Goal: Information Seeking & Learning: Learn about a topic

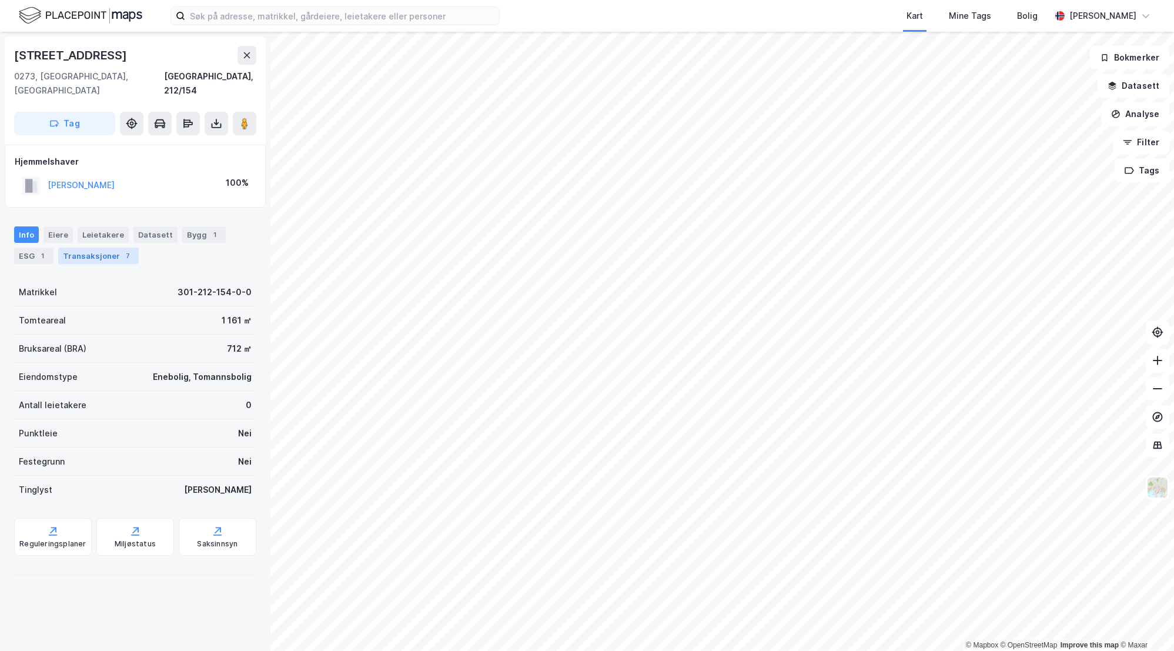
click at [92, 247] on div "Transaksjoner 7" at bounding box center [98, 255] width 81 height 16
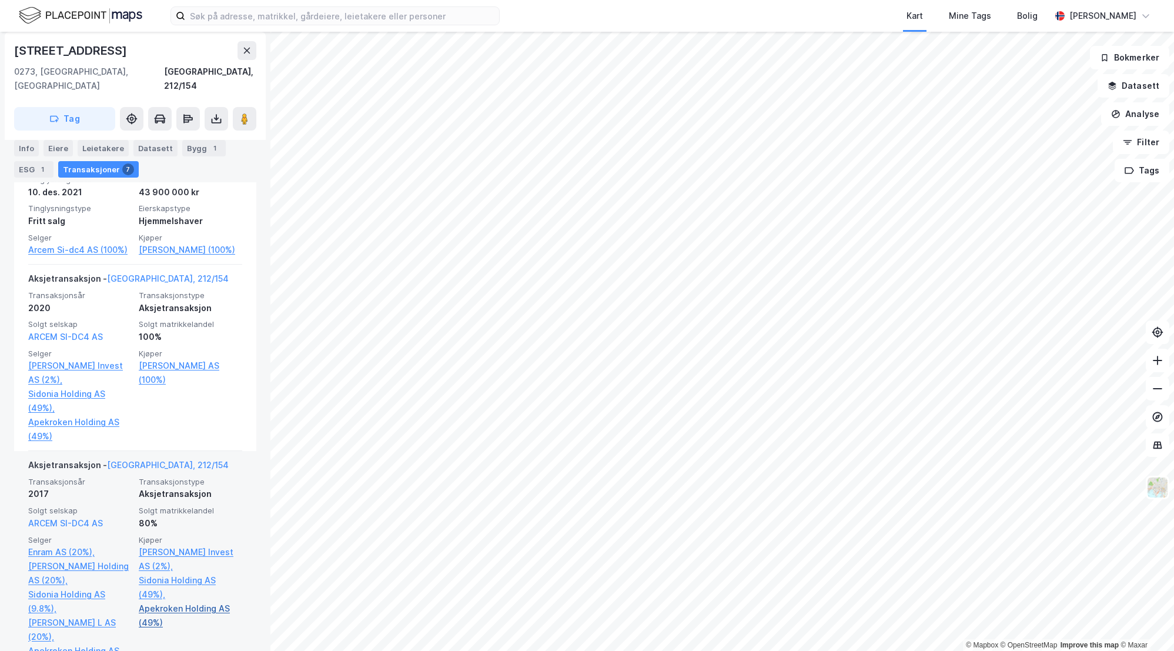
scroll to position [270, 0]
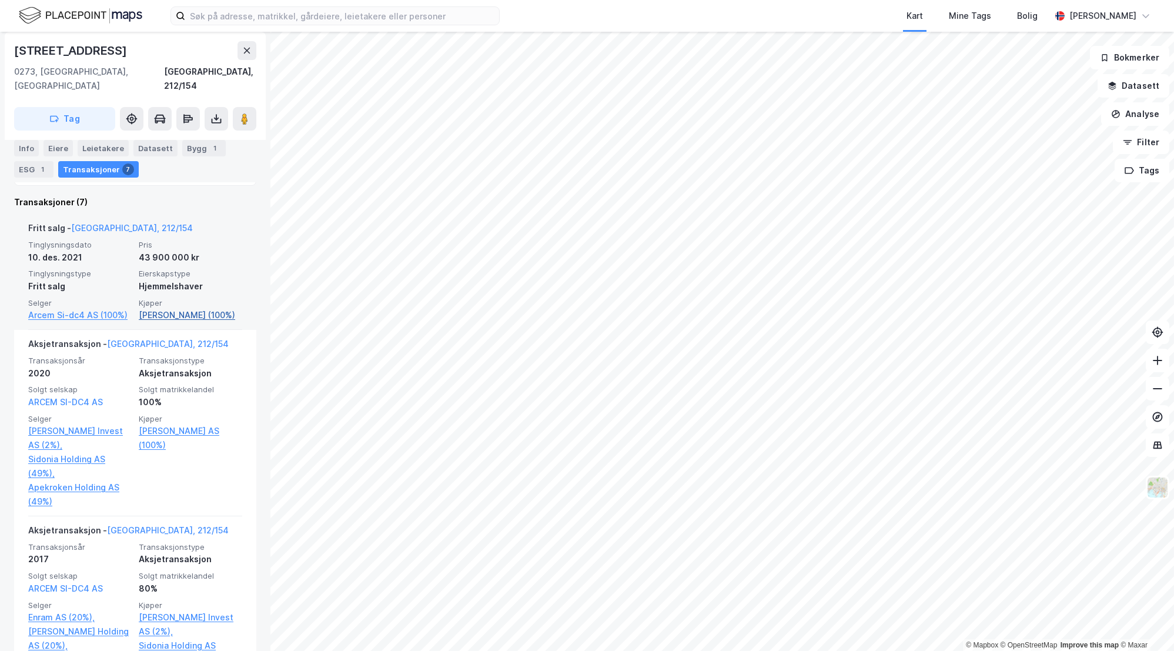
click at [159, 308] on link "[PERSON_NAME] (100%)" at bounding box center [190, 315] width 103 height 14
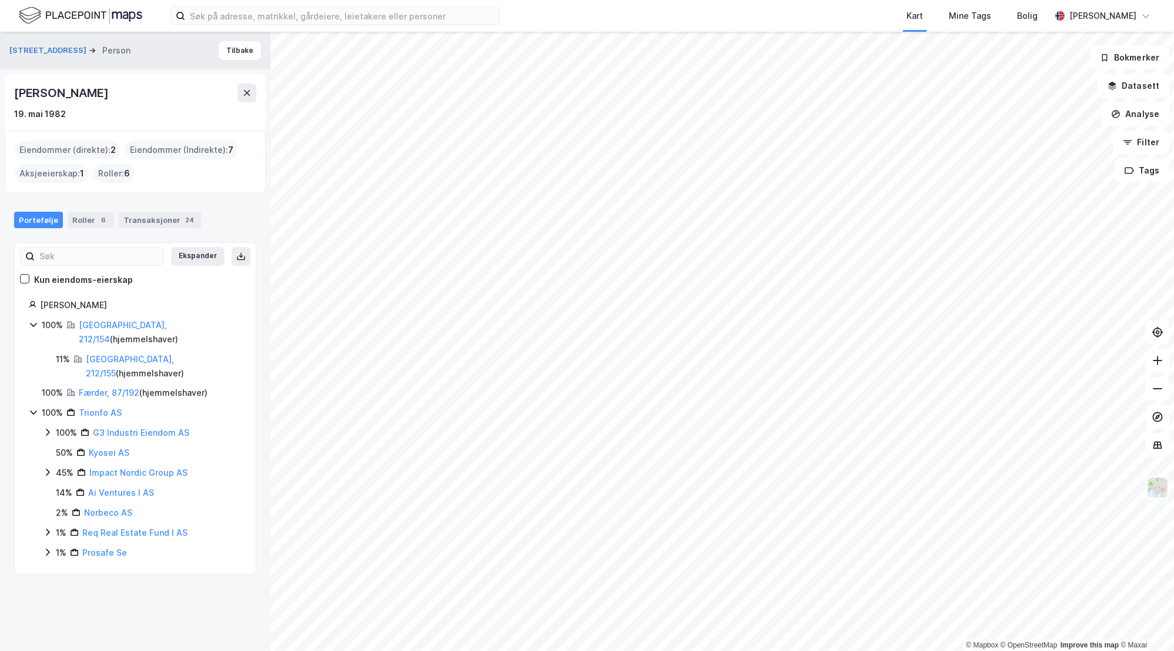
click at [124, 176] on span "6" at bounding box center [127, 173] width 6 height 14
click at [100, 387] on link "Færder, 87/192" at bounding box center [109, 392] width 61 height 10
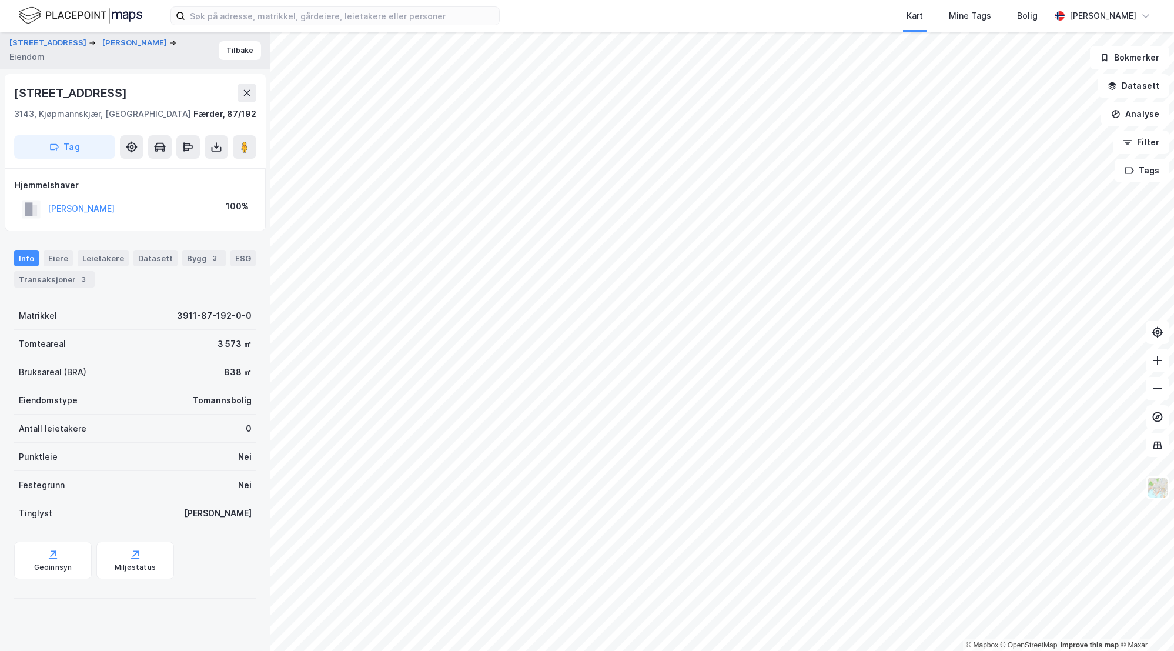
drag, startPoint x: 161, startPoint y: 213, endPoint x: 46, endPoint y: 207, distance: 114.8
click at [46, 207] on div "[PERSON_NAME] 100%" at bounding box center [135, 209] width 241 height 24
copy button "[PERSON_NAME]"
click at [64, 280] on div "Transaksjoner 3" at bounding box center [54, 279] width 81 height 16
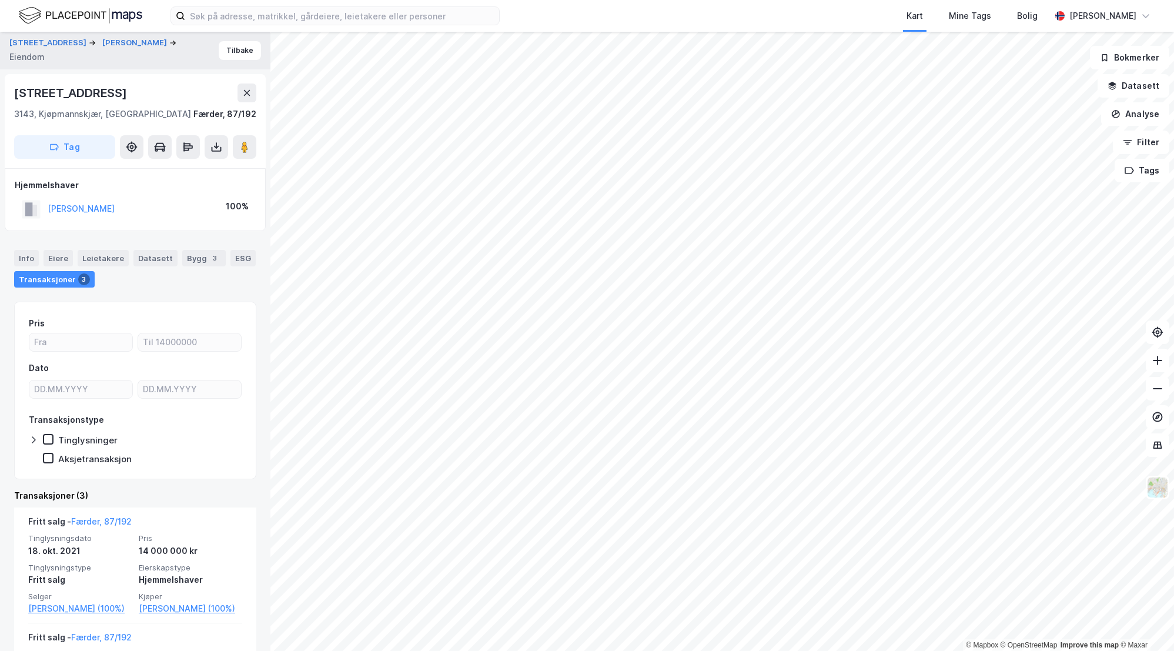
scroll to position [259, 0]
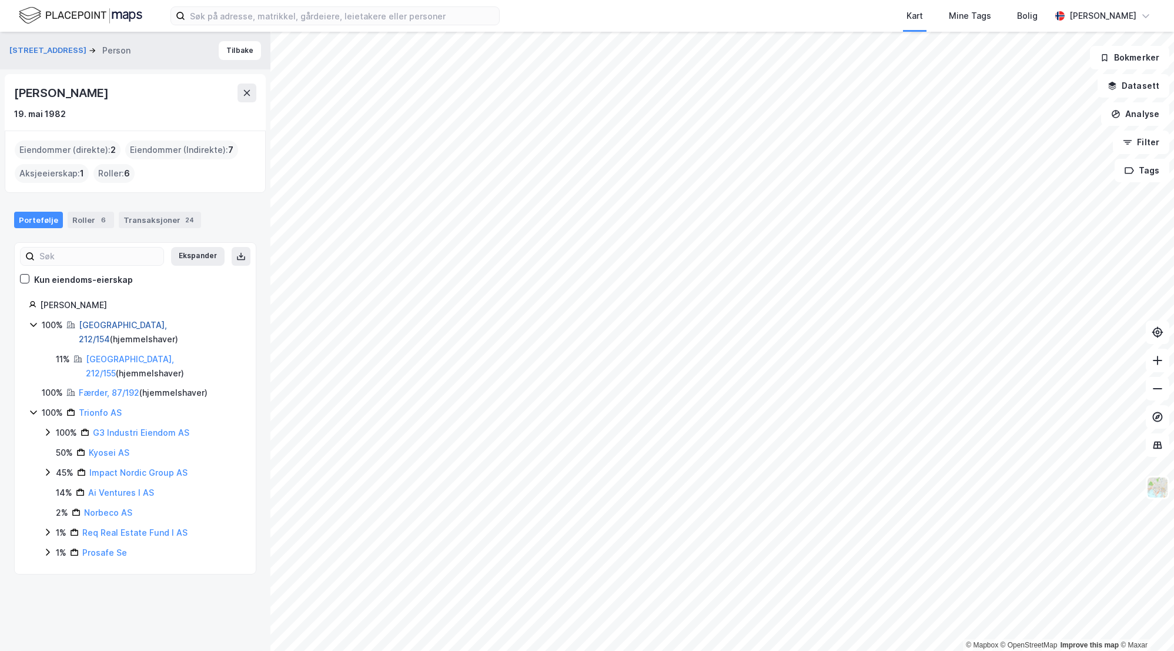
click at [113, 329] on link "[GEOGRAPHIC_DATA], 212/154" at bounding box center [123, 332] width 88 height 24
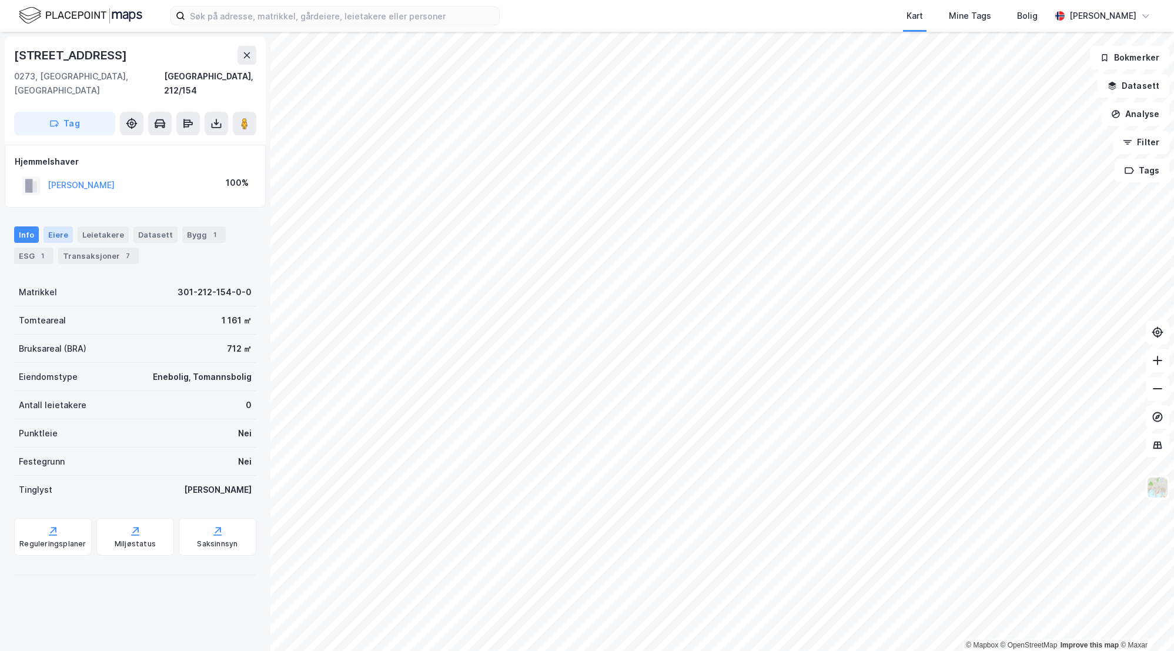
click at [60, 226] on div "Eiere" at bounding box center [57, 234] width 29 height 16
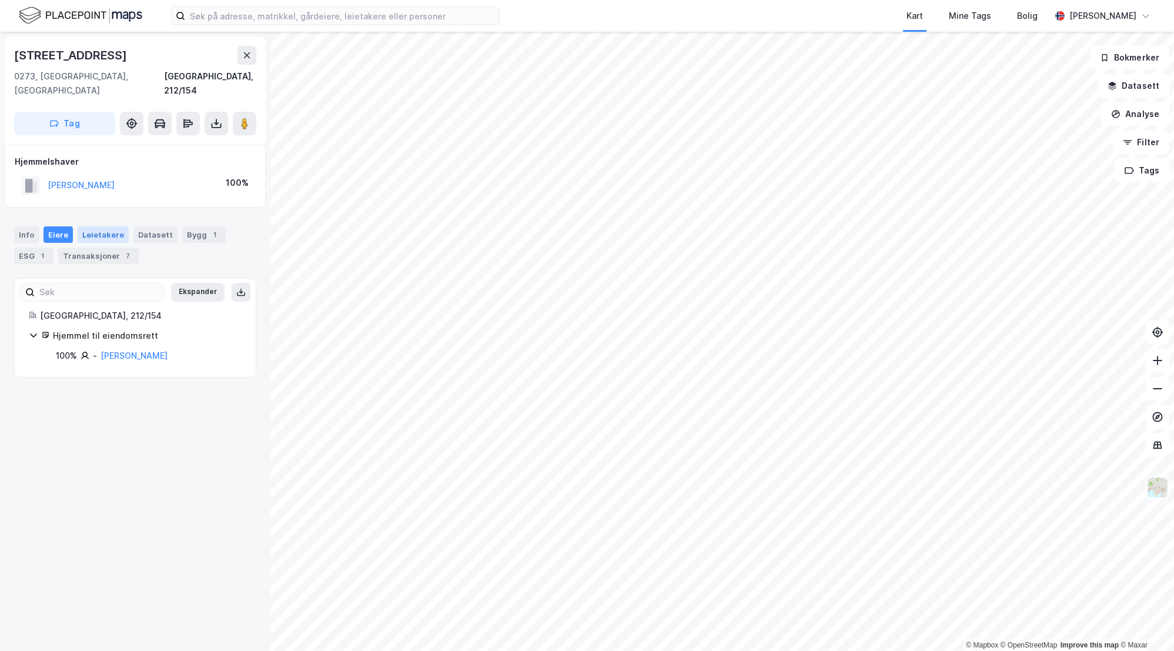
click at [102, 226] on div "Leietakere" at bounding box center [103, 234] width 51 height 16
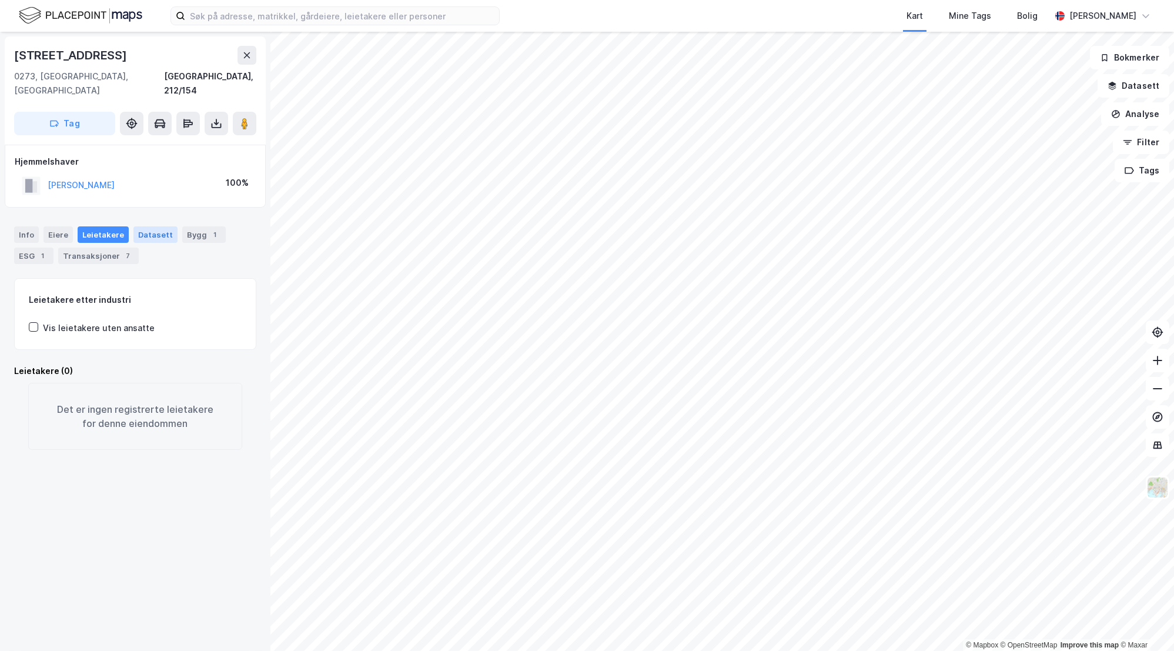
click at [146, 226] on div "Datasett" at bounding box center [155, 234] width 44 height 16
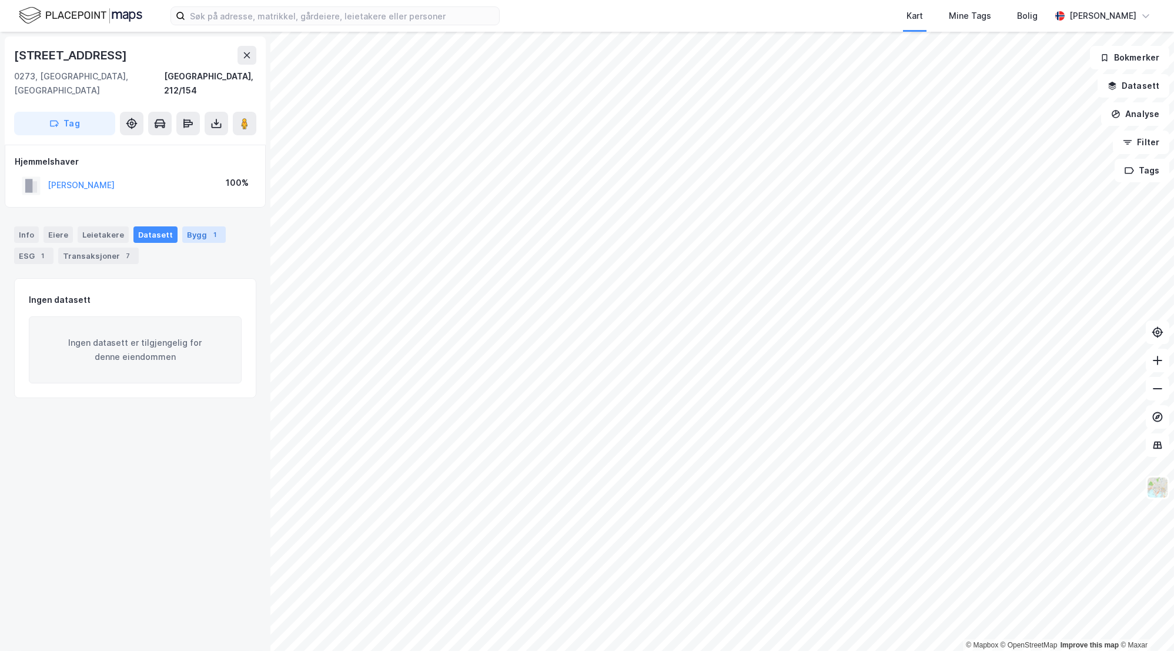
click at [196, 226] on div "Bygg 1" at bounding box center [203, 234] width 43 height 16
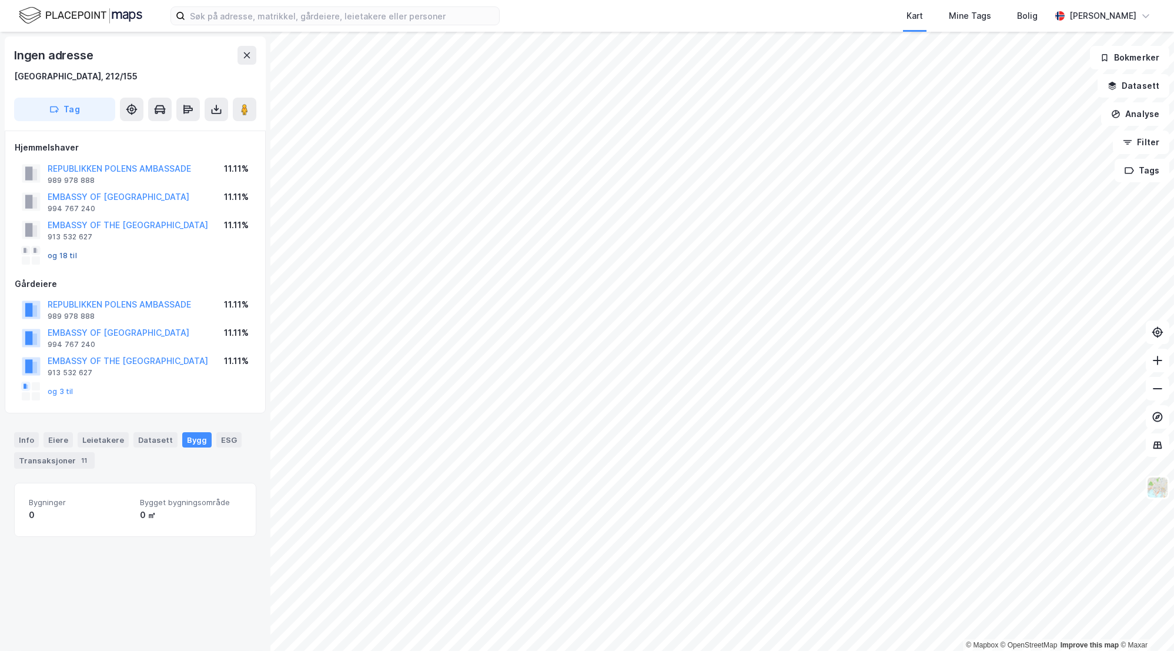
click at [0, 0] on button "og 18 til" at bounding box center [0, 0] width 0 height 0
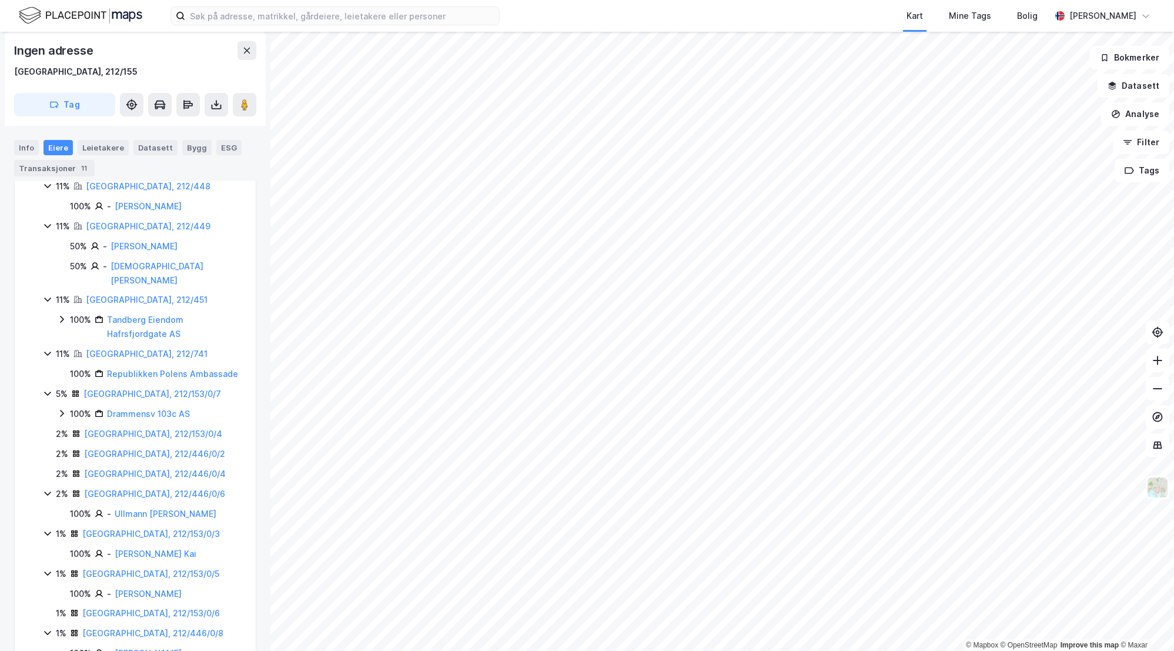
scroll to position [457, 0]
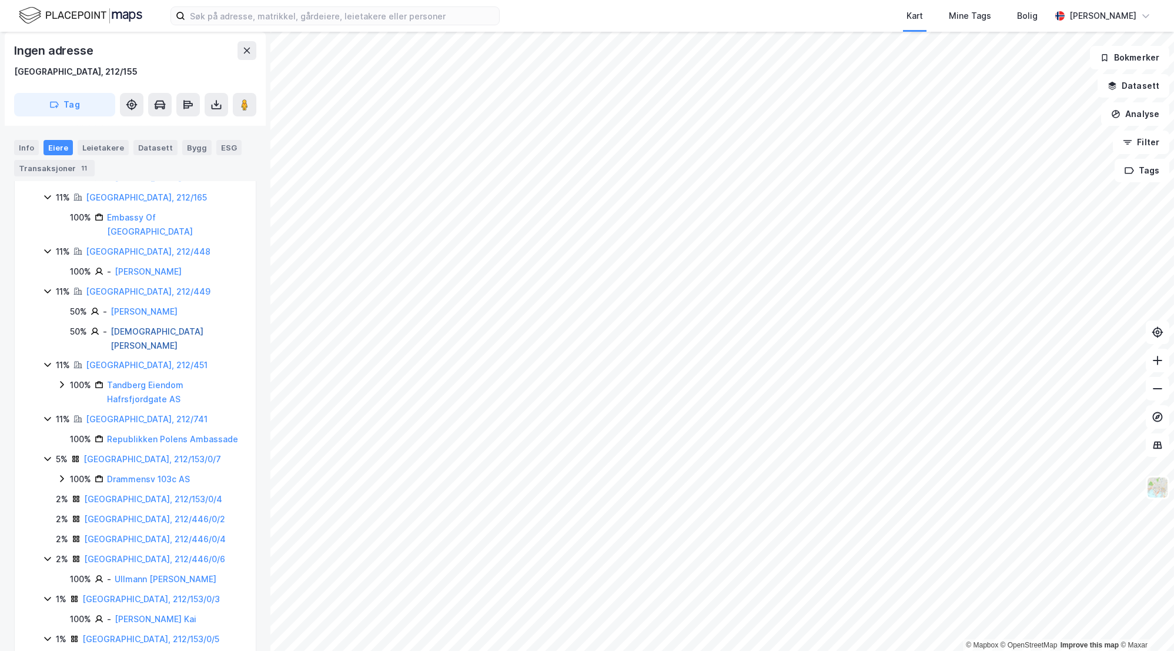
click at [156, 333] on link "[DEMOGRAPHIC_DATA][PERSON_NAME]" at bounding box center [157, 338] width 93 height 24
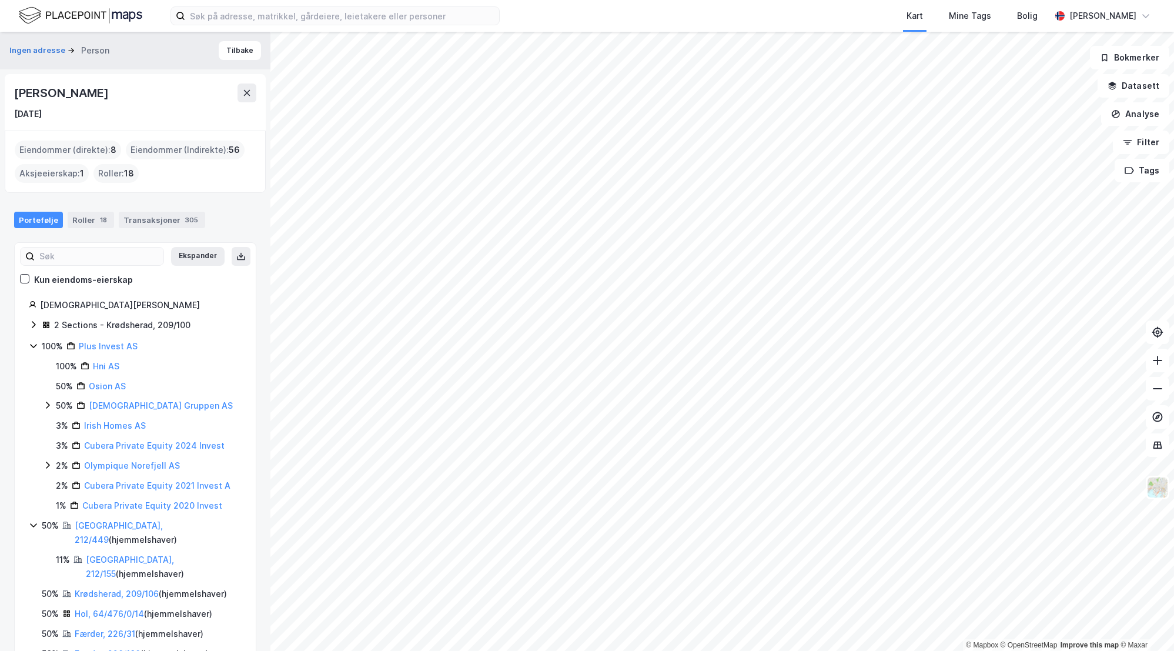
scroll to position [30, 0]
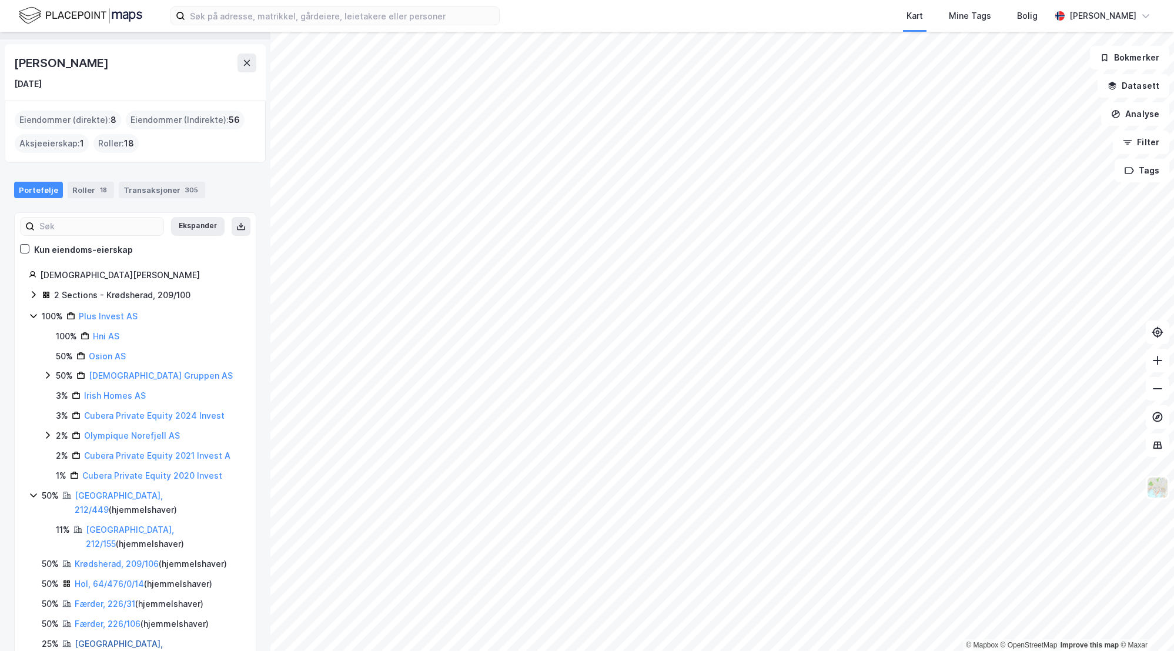
click at [111, 638] on link "[GEOGRAPHIC_DATA], 41/92" at bounding box center [119, 650] width 88 height 24
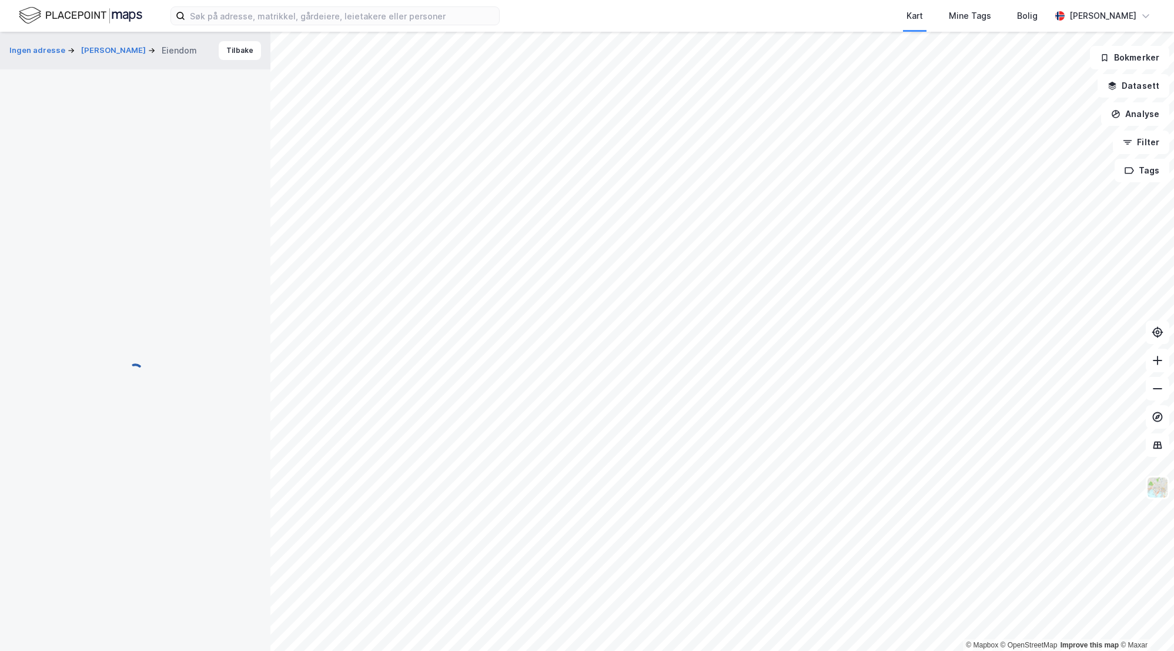
scroll to position [37, 0]
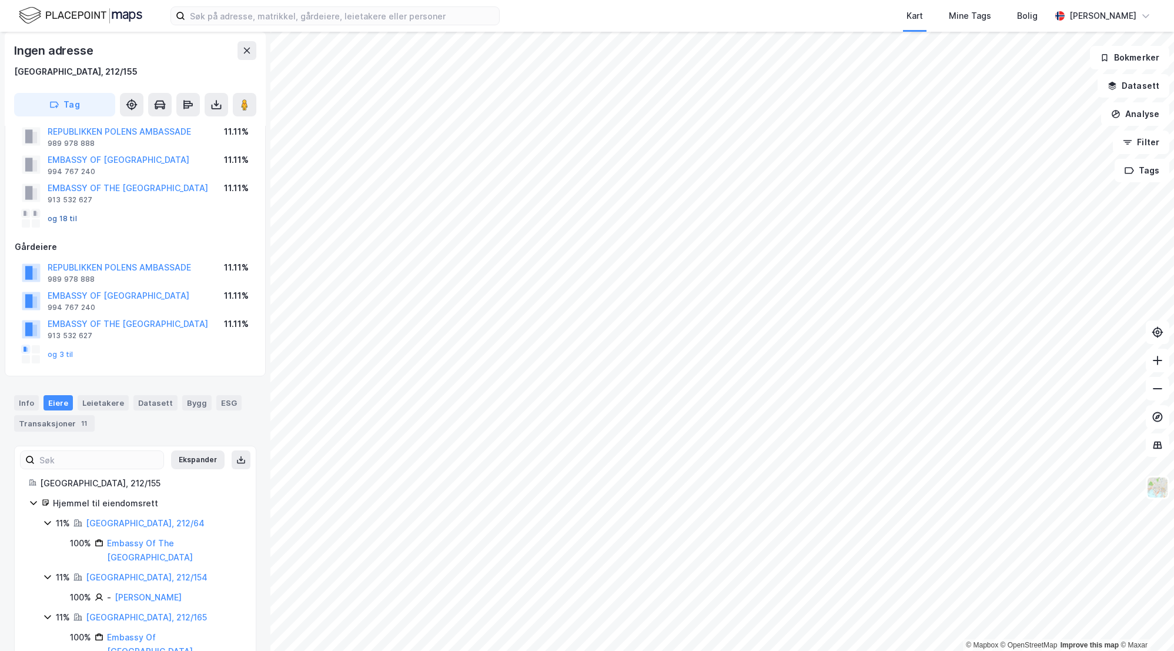
click at [0, 0] on button "og 18 til" at bounding box center [0, 0] width 0 height 0
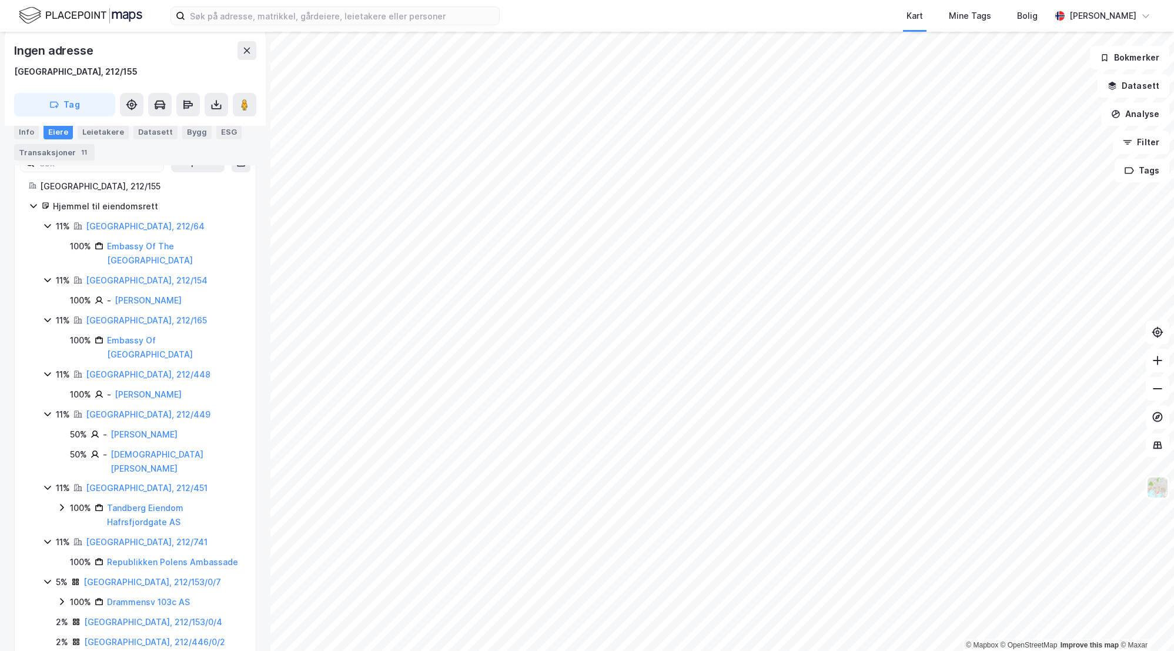
scroll to position [399, 0]
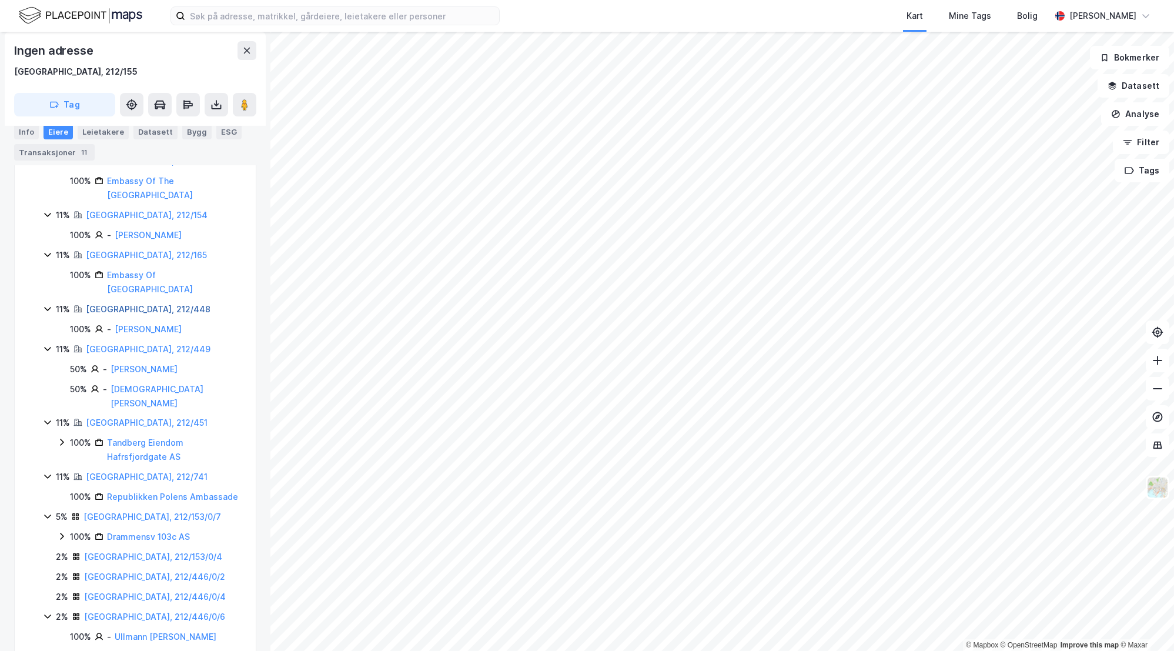
click at [129, 308] on link "[GEOGRAPHIC_DATA], 212/448" at bounding box center [148, 309] width 125 height 10
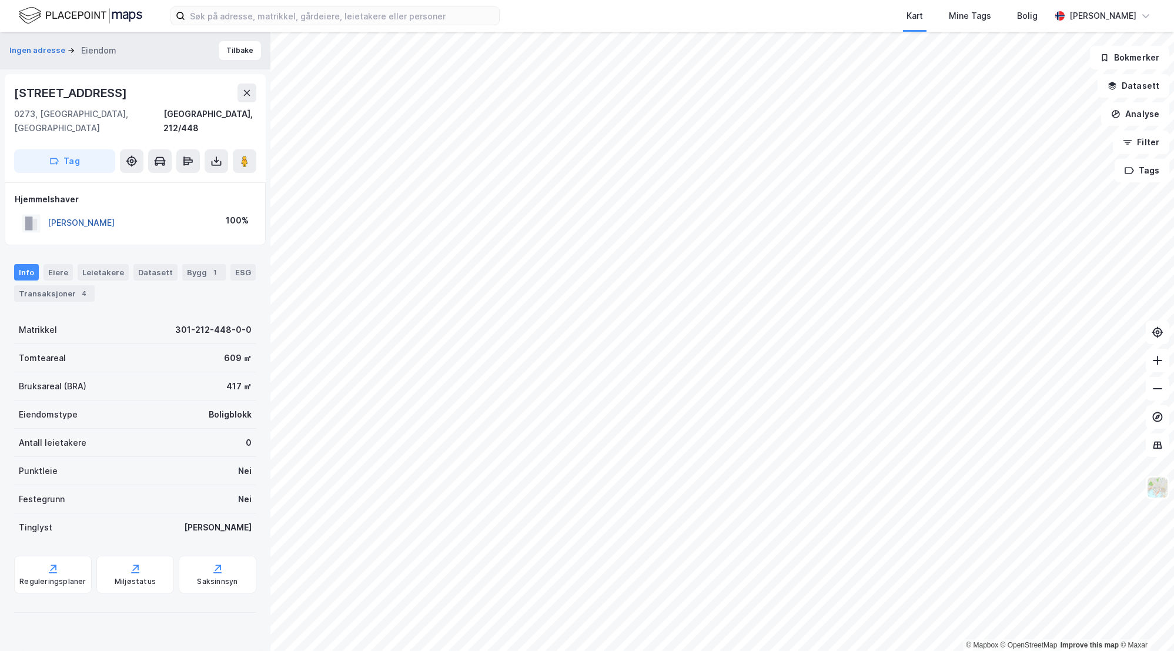
click at [0, 0] on button "[PERSON_NAME]" at bounding box center [0, 0] width 0 height 0
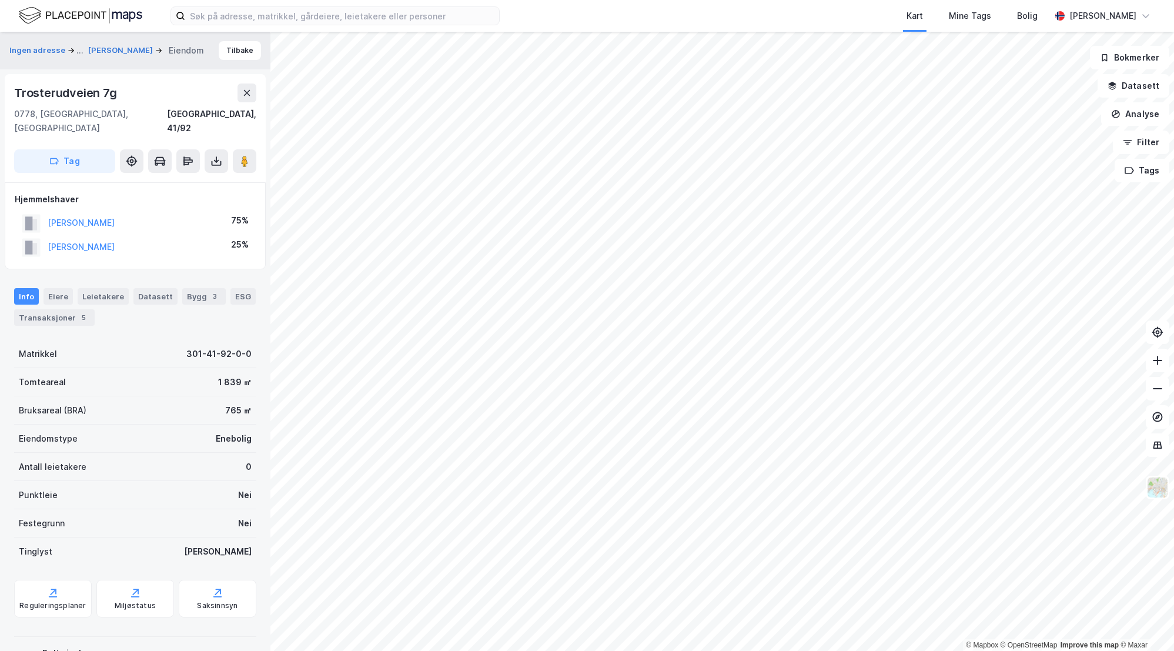
scroll to position [37, 0]
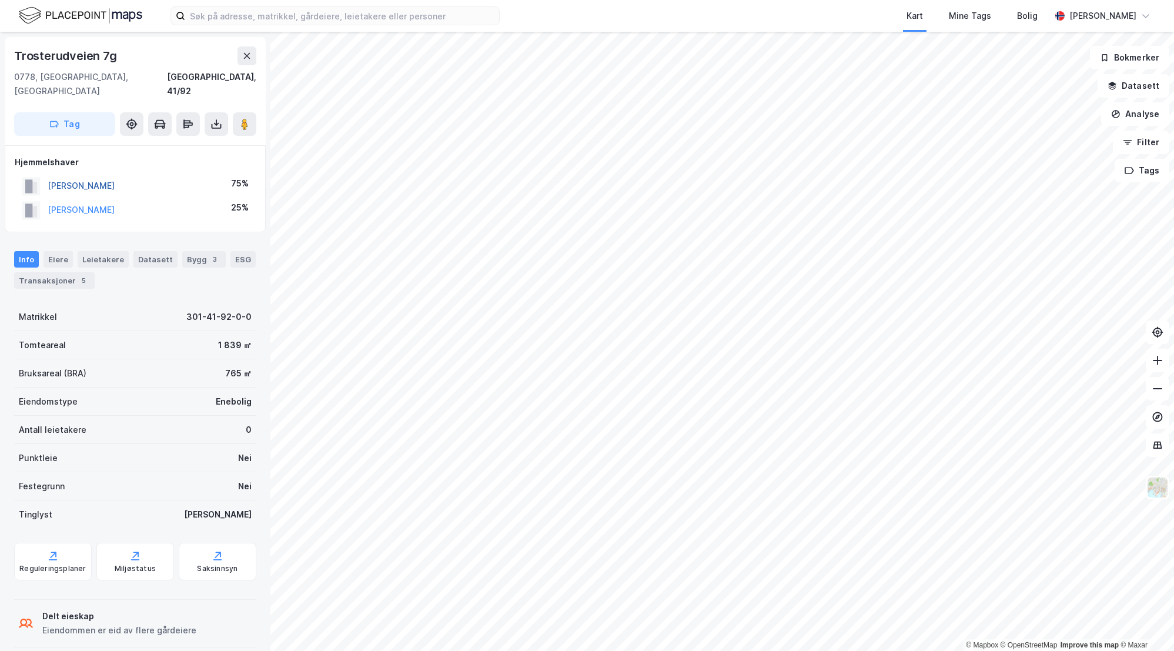
click at [0, 0] on button "[PERSON_NAME]" at bounding box center [0, 0] width 0 height 0
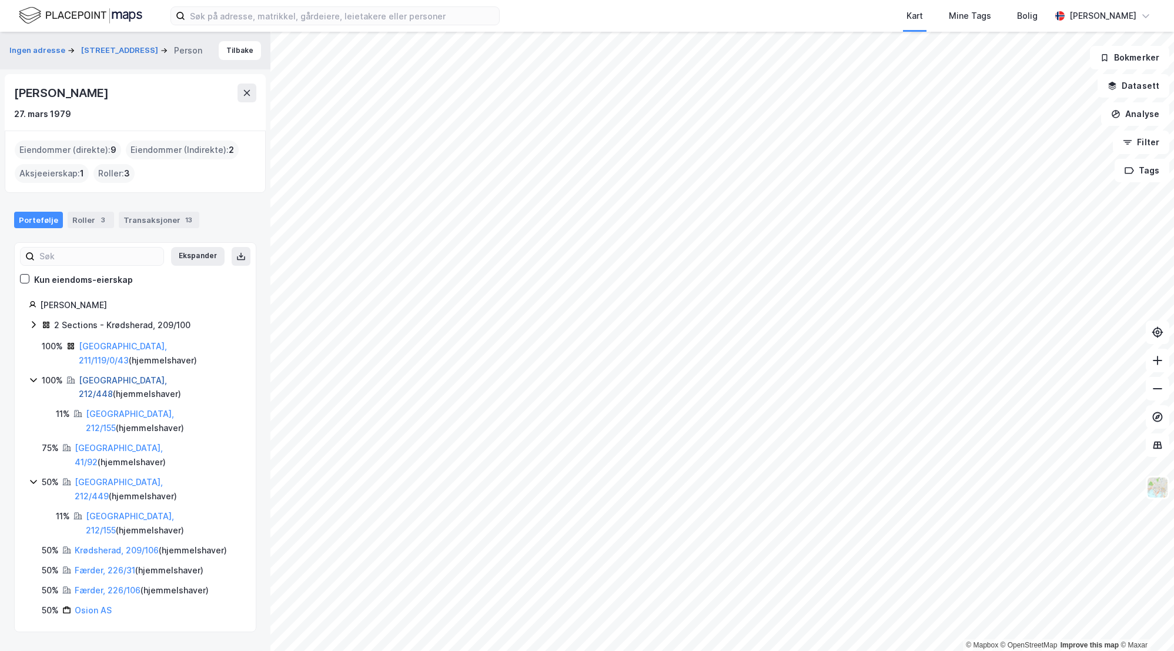
click at [99, 375] on link "[GEOGRAPHIC_DATA], 212/448" at bounding box center [123, 387] width 88 height 24
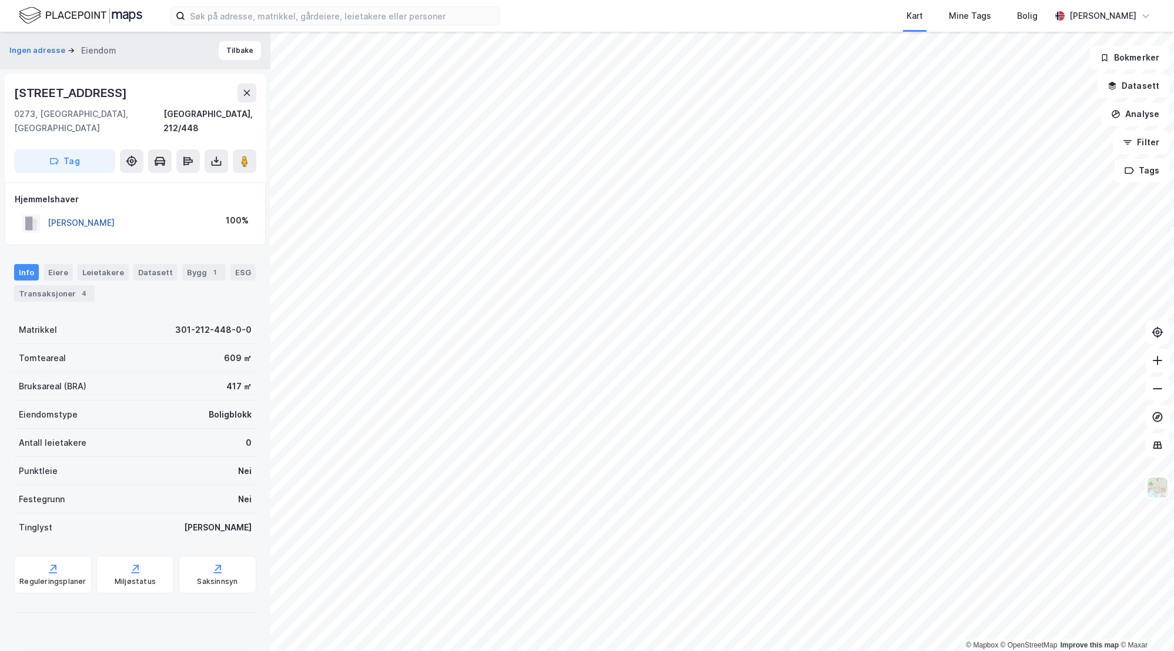
click at [0, 0] on button "[PERSON_NAME]" at bounding box center [0, 0] width 0 height 0
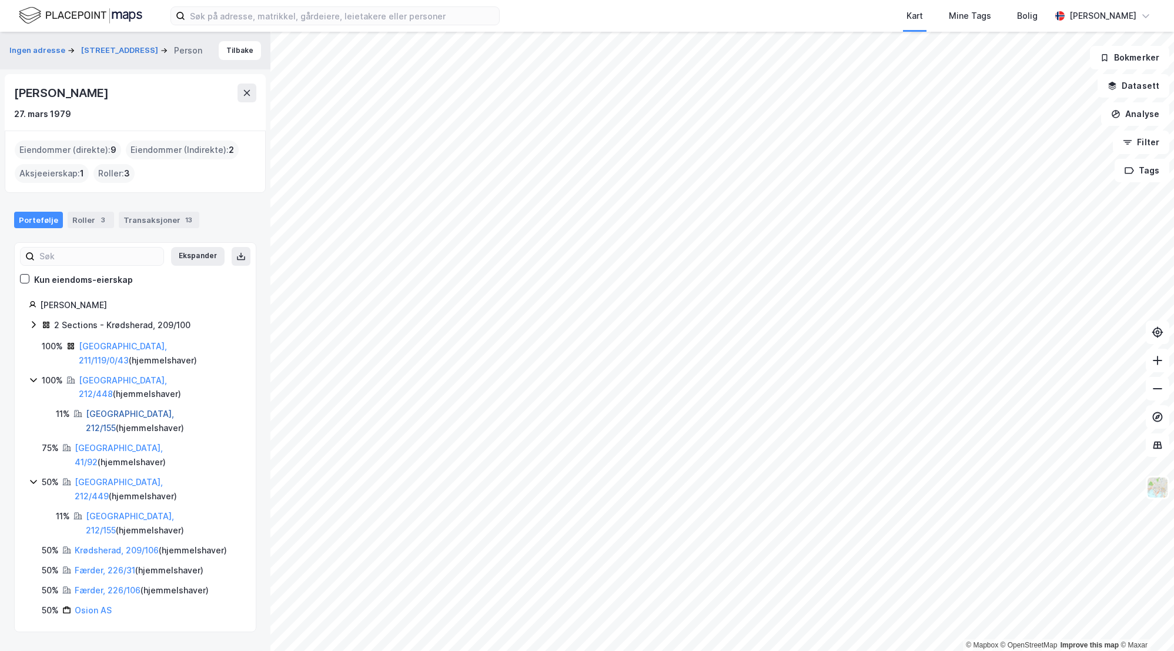
click at [115, 409] on link "[GEOGRAPHIC_DATA], 212/155" at bounding box center [130, 421] width 88 height 24
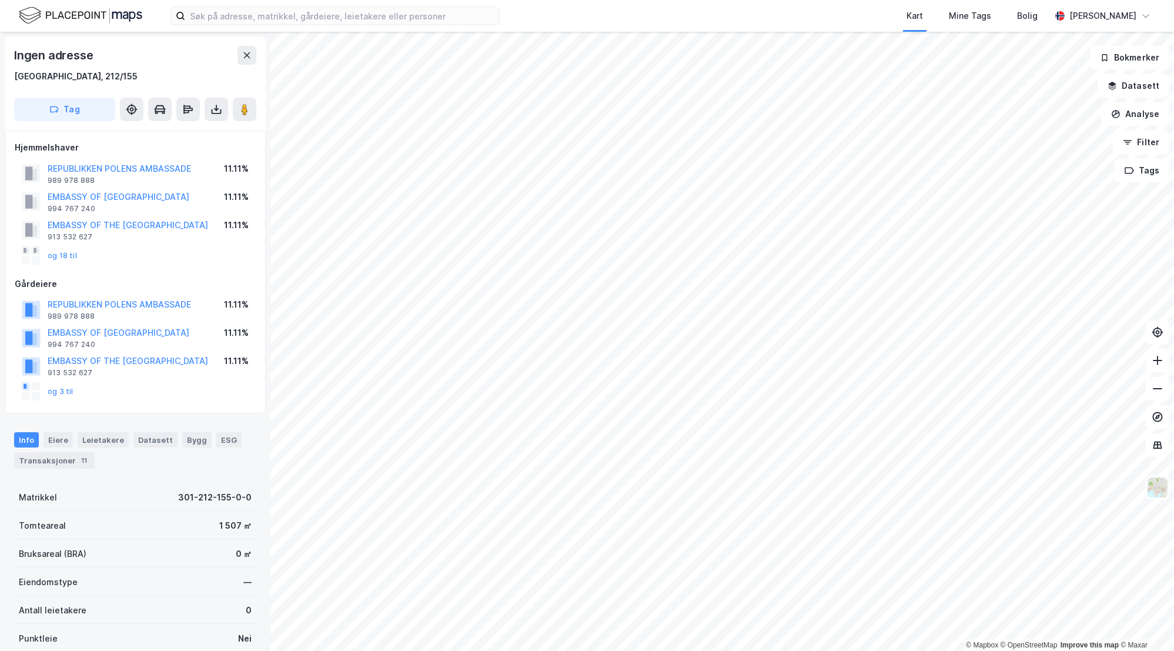
scroll to position [37, 0]
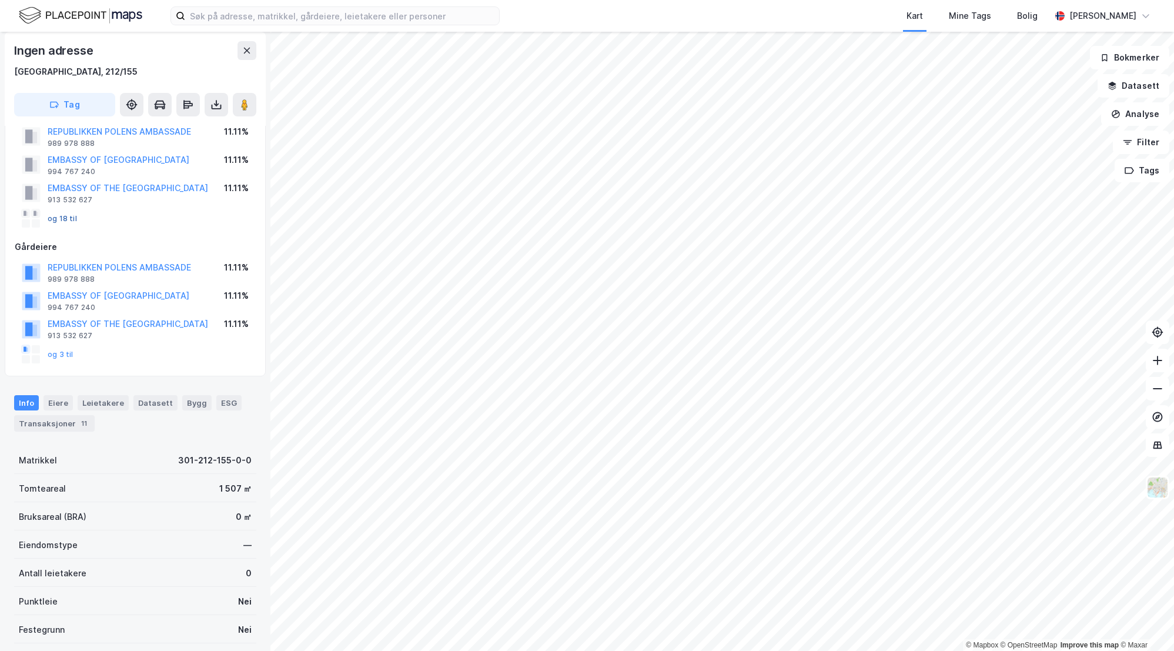
click at [0, 0] on button "og 18 til" at bounding box center [0, 0] width 0 height 0
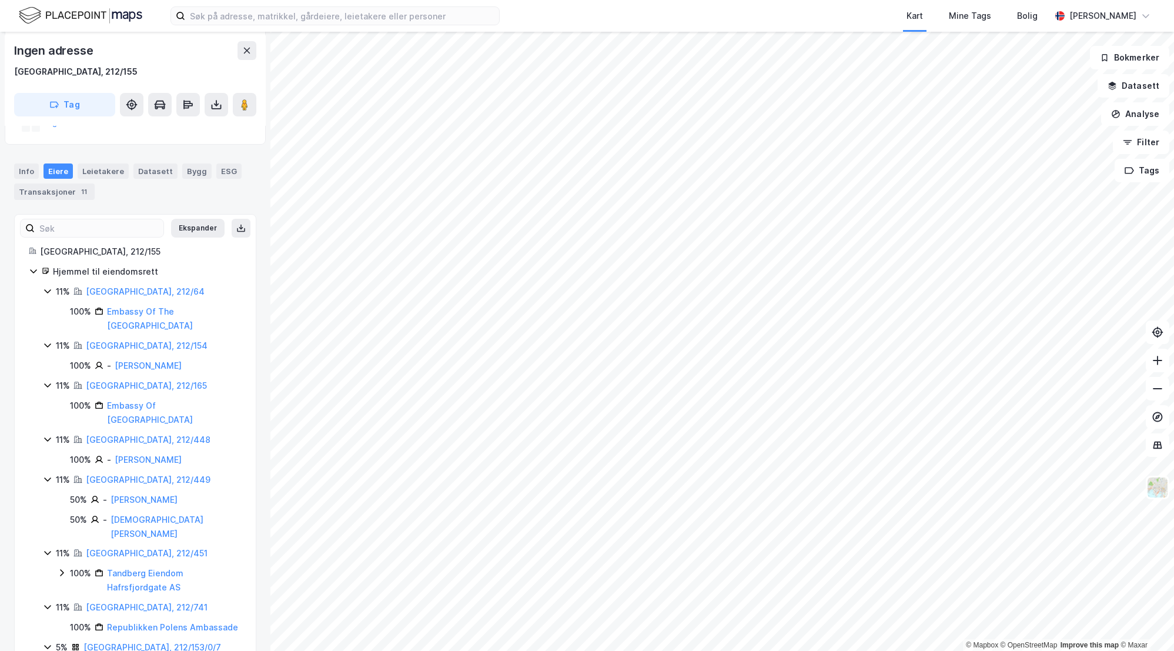
scroll to position [530, 0]
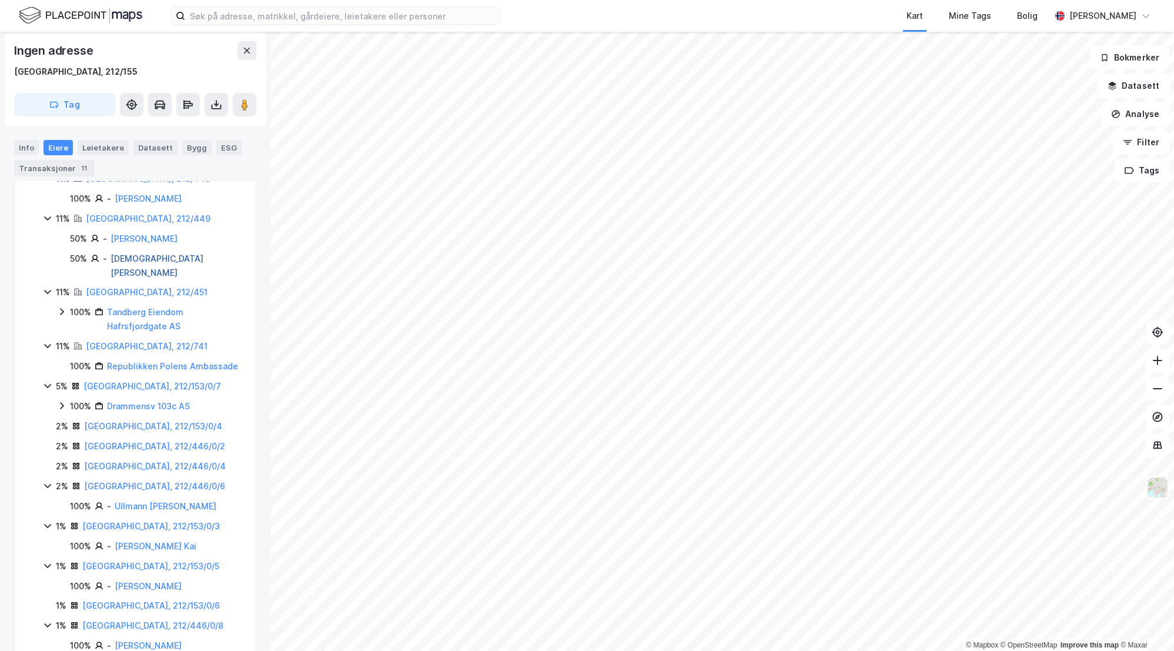
click at [161, 260] on link "[DEMOGRAPHIC_DATA][PERSON_NAME]" at bounding box center [157, 265] width 93 height 24
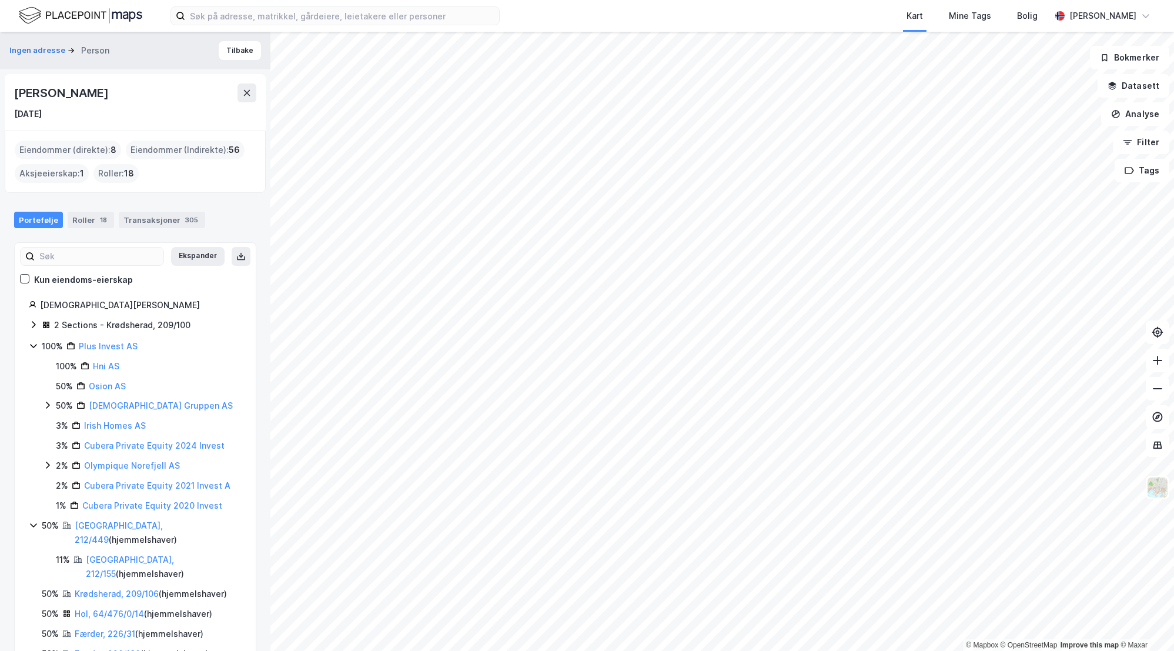
scroll to position [30, 0]
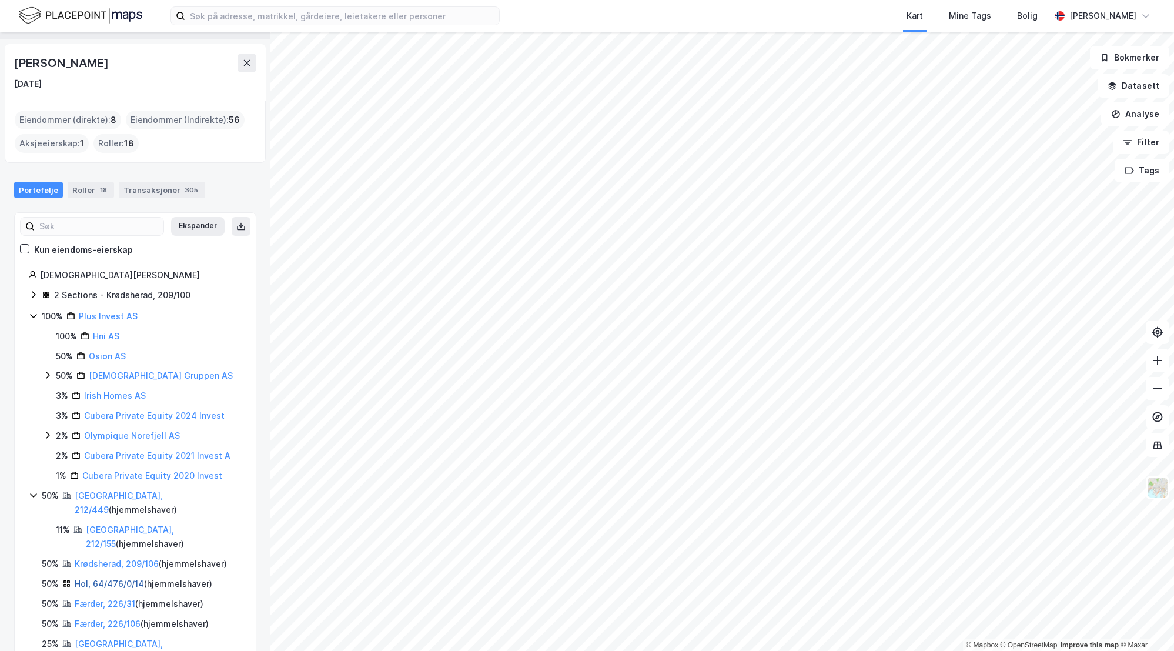
click at [118, 578] on link "Hol, 64/476/0/14" at bounding box center [109, 583] width 69 height 10
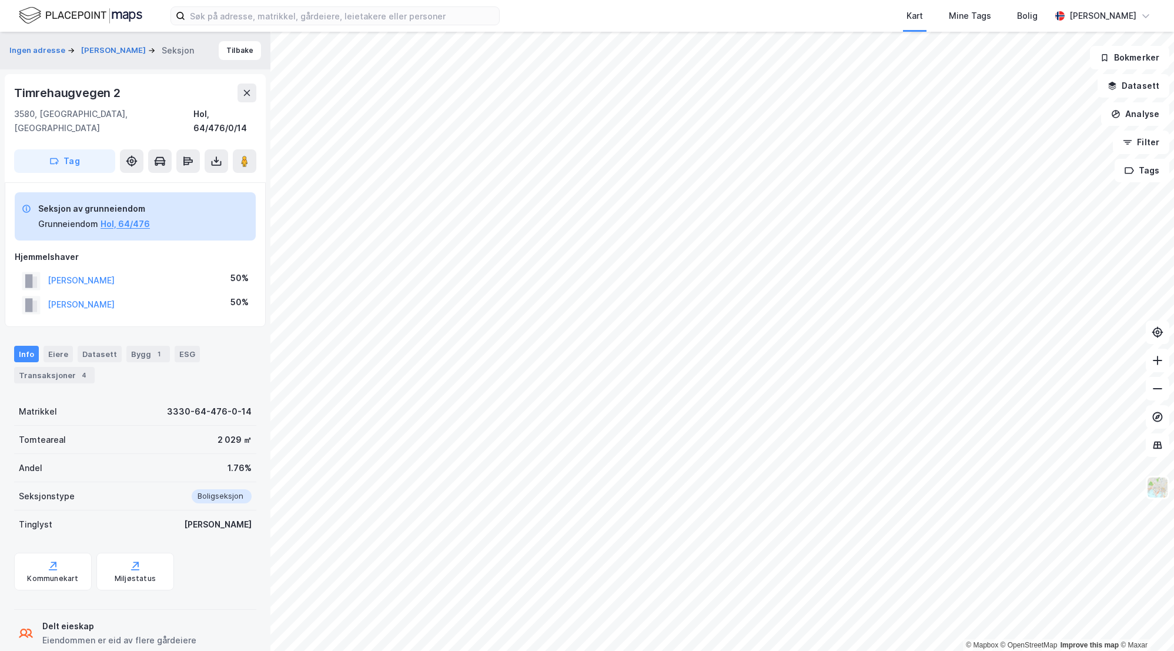
scroll to position [10, 0]
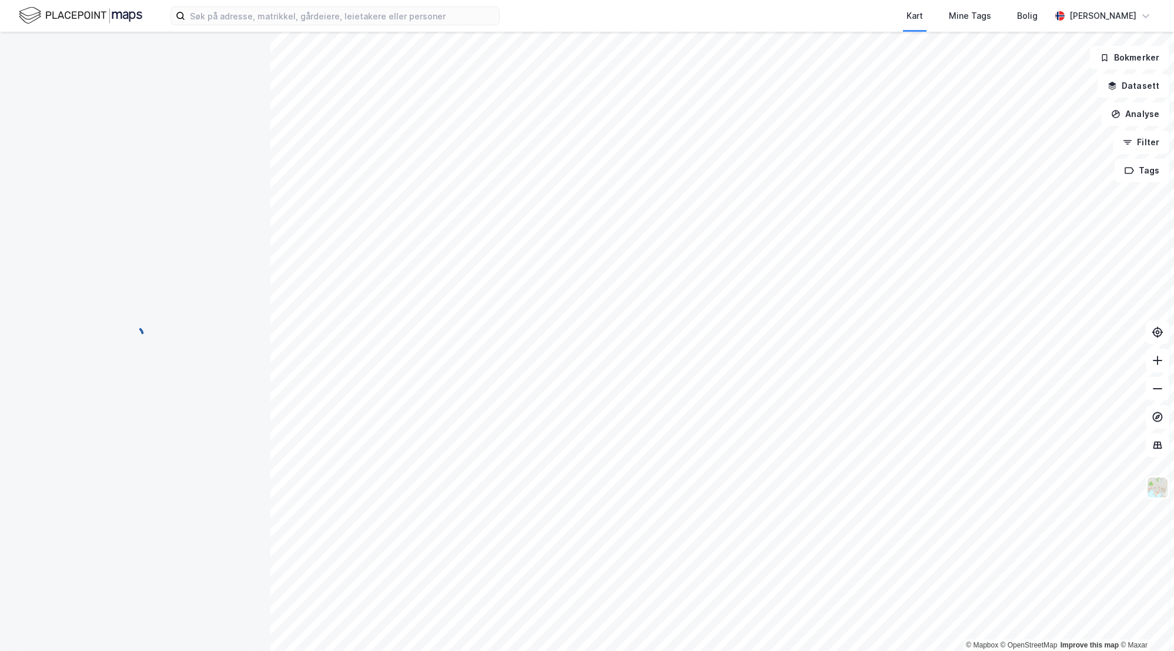
scroll to position [10, 0]
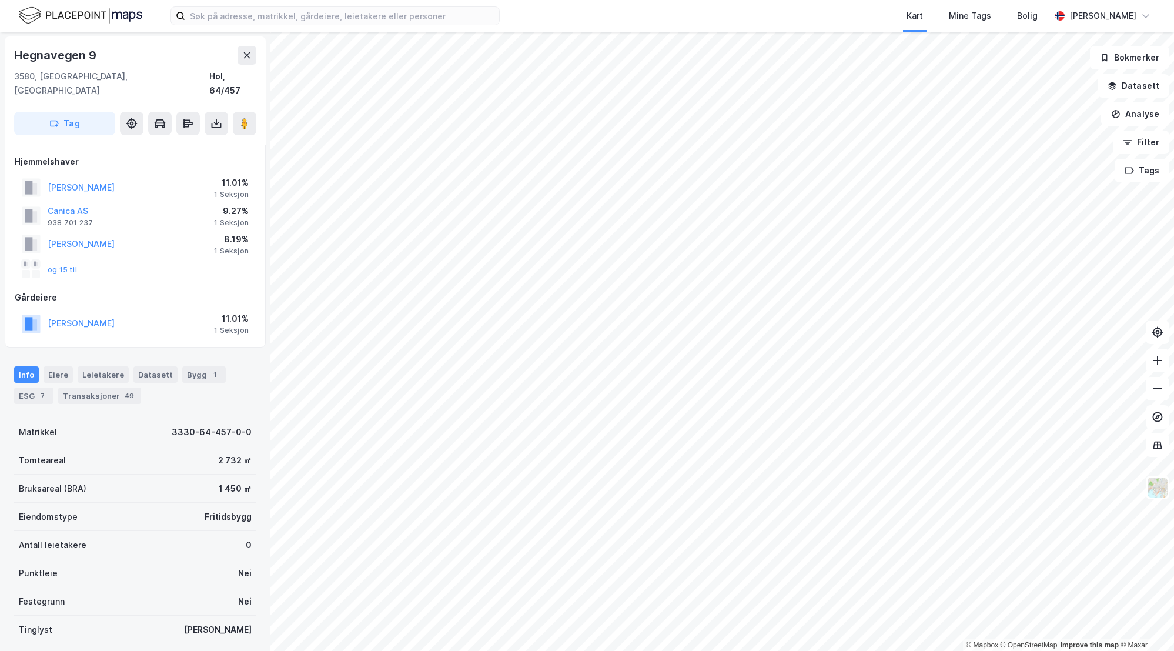
scroll to position [10, 0]
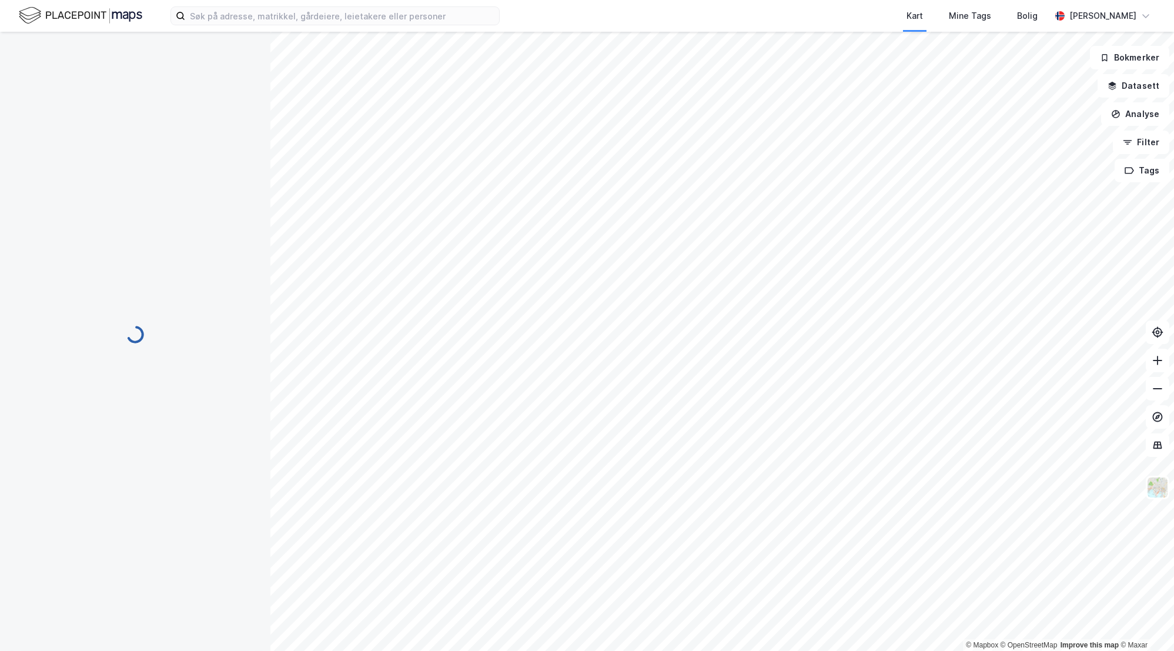
scroll to position [10, 0]
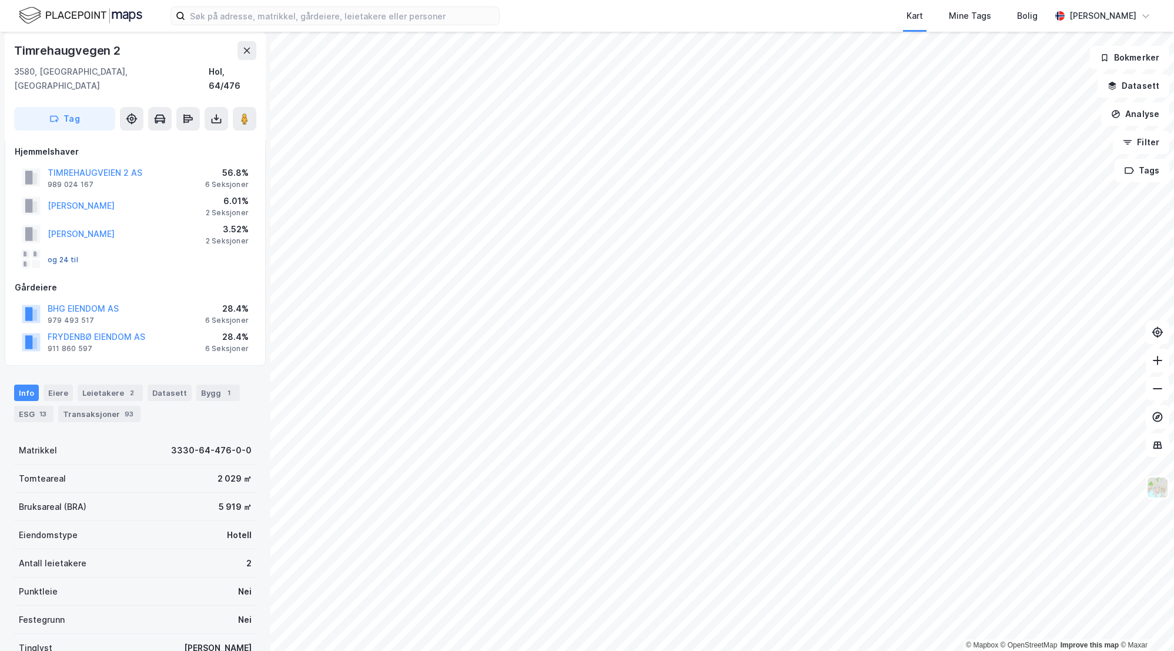
click at [0, 0] on button "og 24 til" at bounding box center [0, 0] width 0 height 0
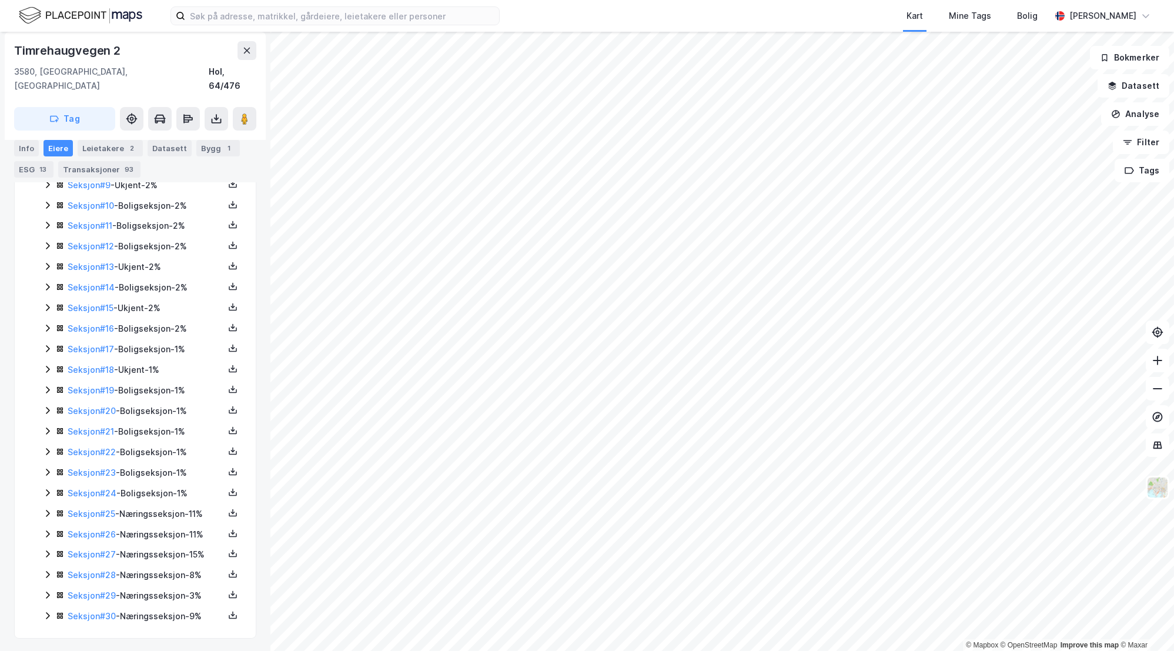
scroll to position [112, 0]
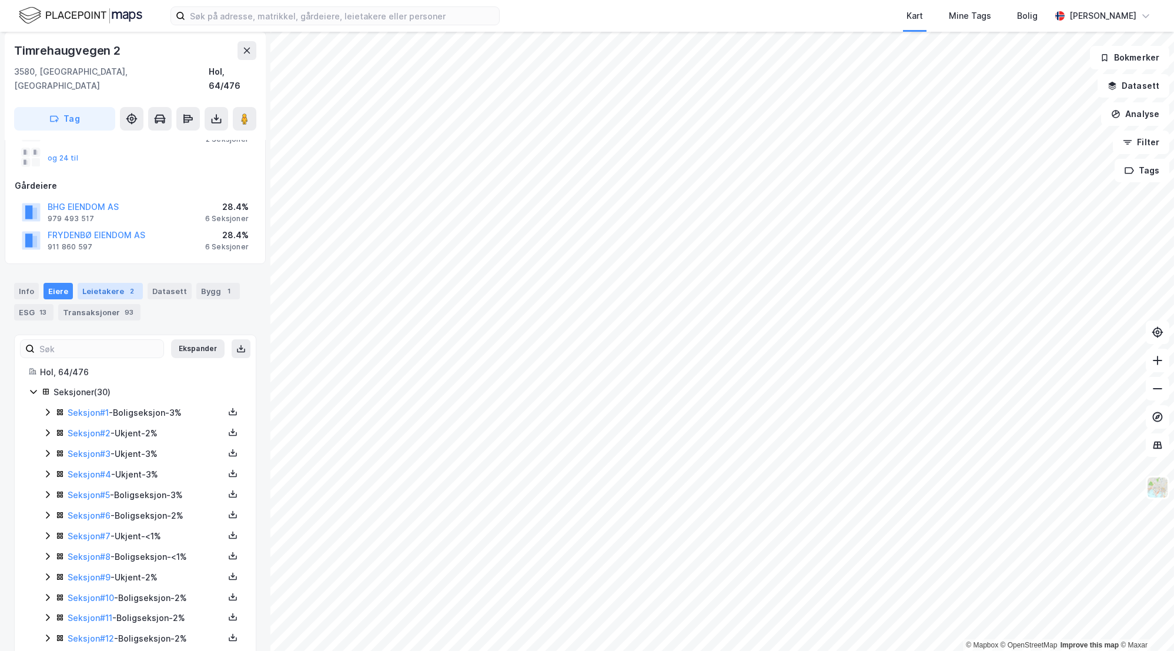
click at [95, 283] on div "Leietakere 2" at bounding box center [110, 291] width 65 height 16
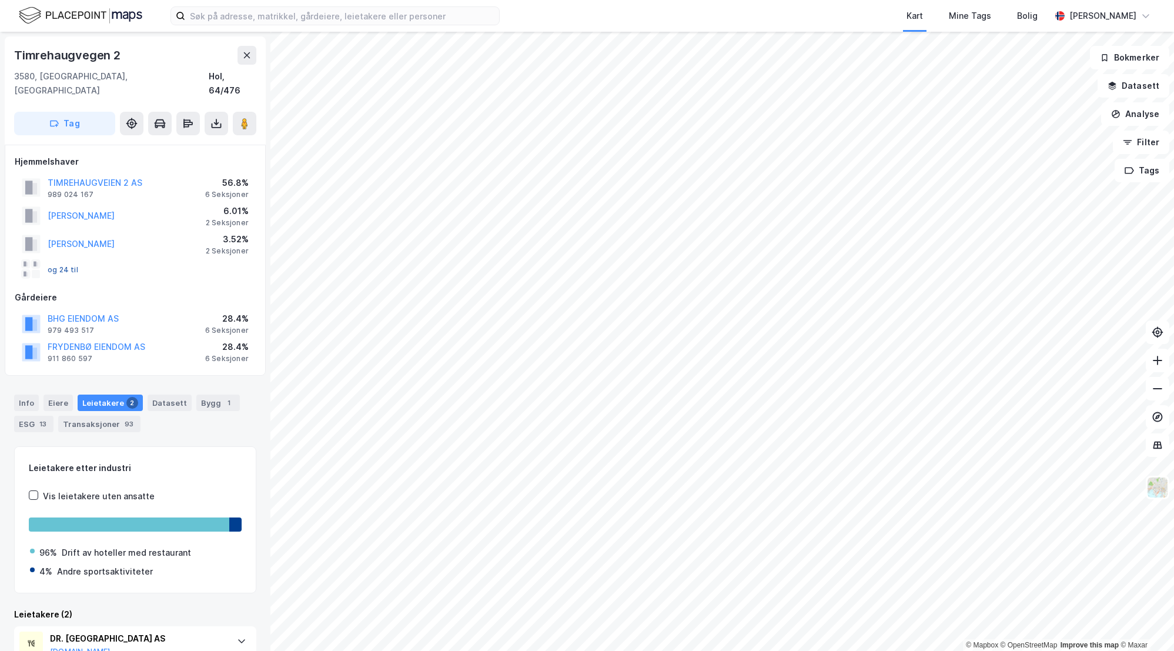
click at [0, 0] on button "og 24 til" at bounding box center [0, 0] width 0 height 0
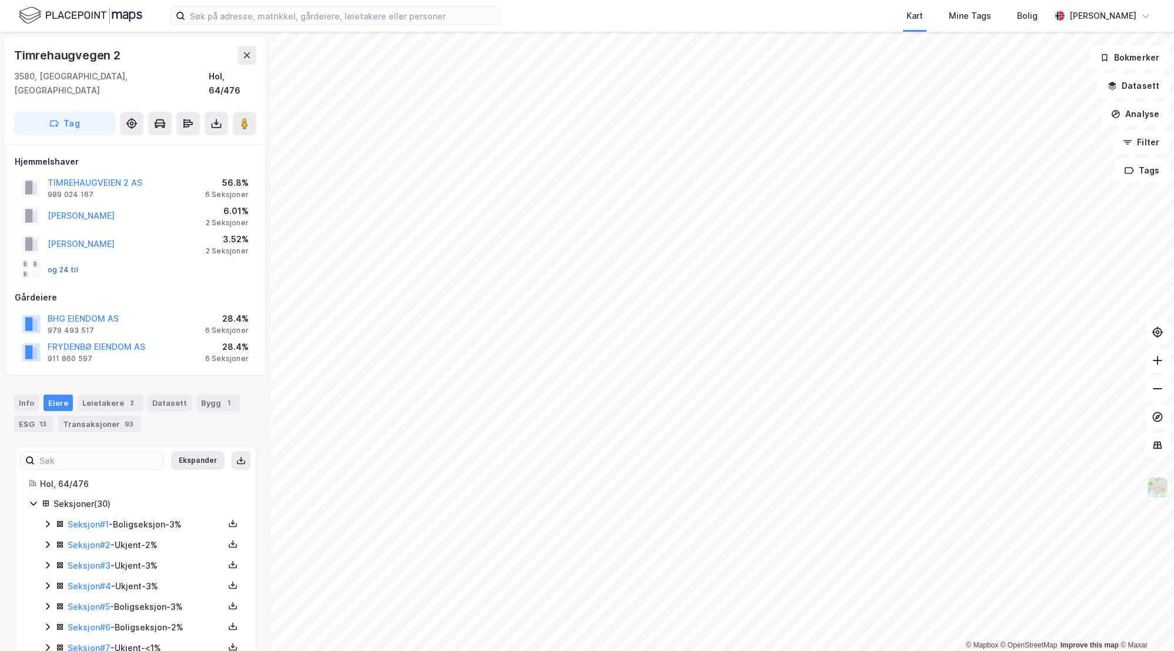
scroll to position [217, 0]
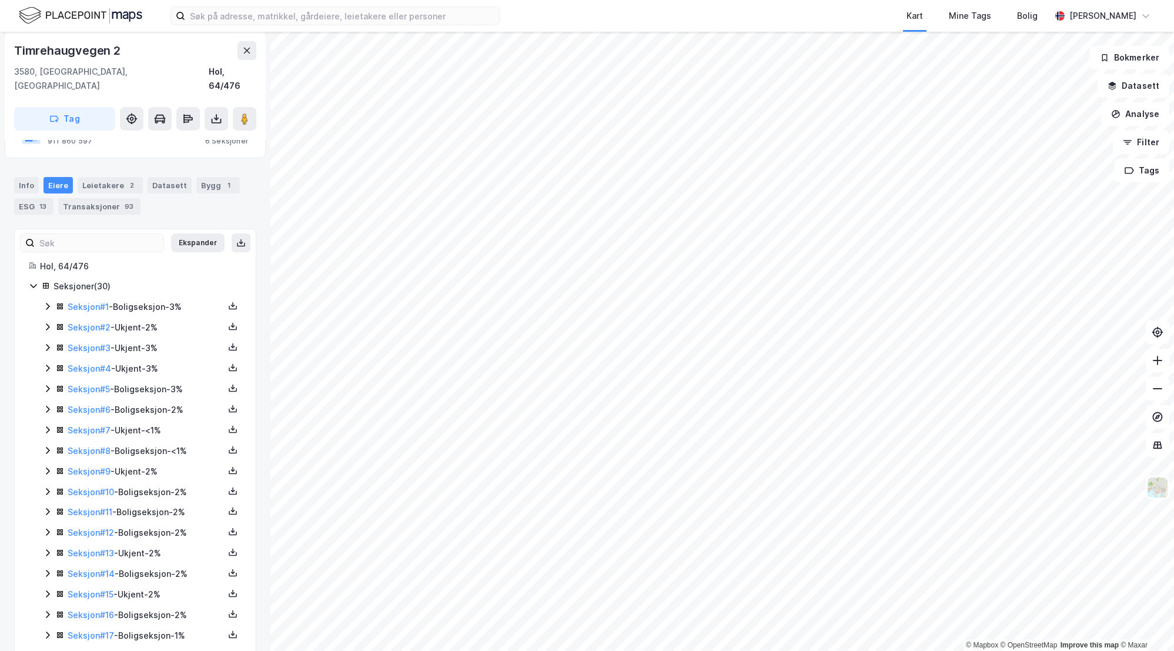
click at [47, 343] on icon at bounding box center [47, 347] width 9 height 9
click at [48, 323] on icon at bounding box center [48, 326] width 4 height 7
click at [48, 325] on icon at bounding box center [47, 327] width 6 height 4
click at [48, 364] on icon at bounding box center [48, 367] width 4 height 7
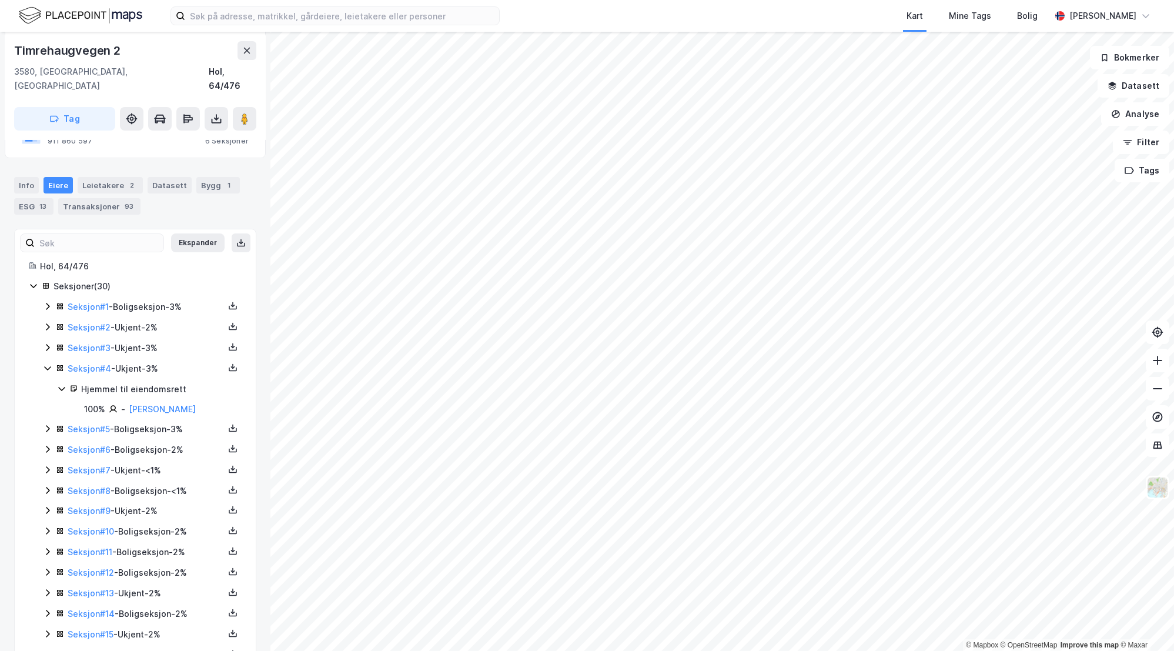
click at [48, 366] on icon at bounding box center [47, 368] width 6 height 4
click at [46, 384] on icon at bounding box center [47, 388] width 9 height 9
click at [48, 406] on icon at bounding box center [48, 409] width 4 height 7
click at [48, 404] on icon at bounding box center [47, 408] width 9 height 9
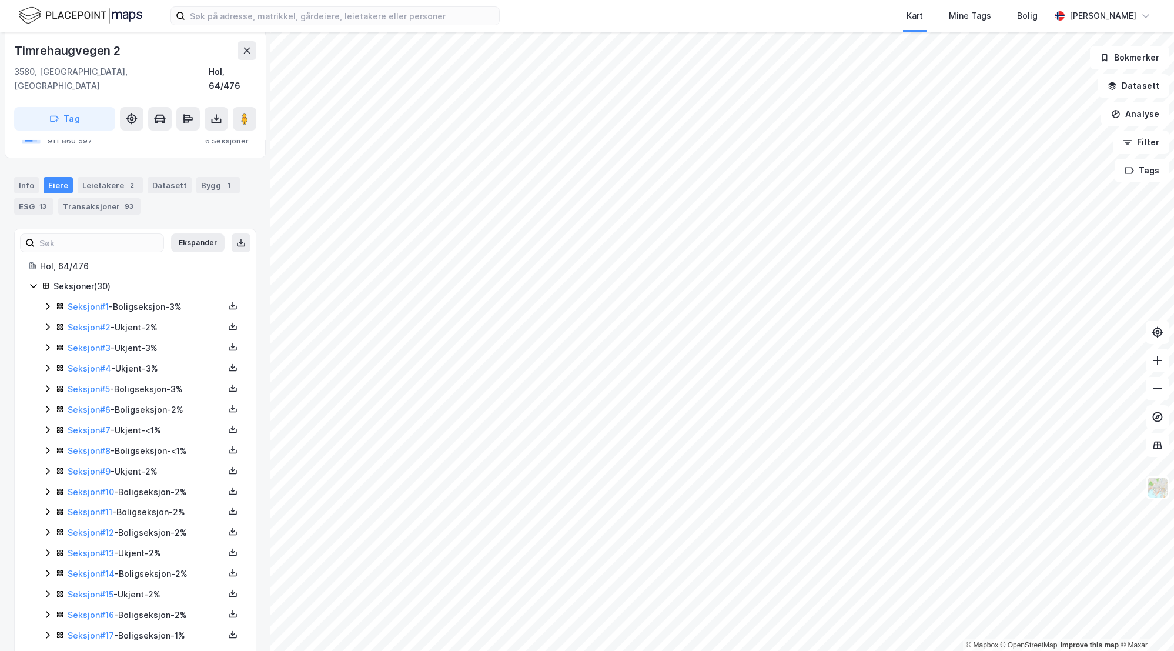
click at [48, 425] on icon at bounding box center [47, 429] width 9 height 9
click at [48, 446] on icon at bounding box center [47, 450] width 9 height 9
click at [48, 466] on icon at bounding box center [47, 470] width 9 height 9
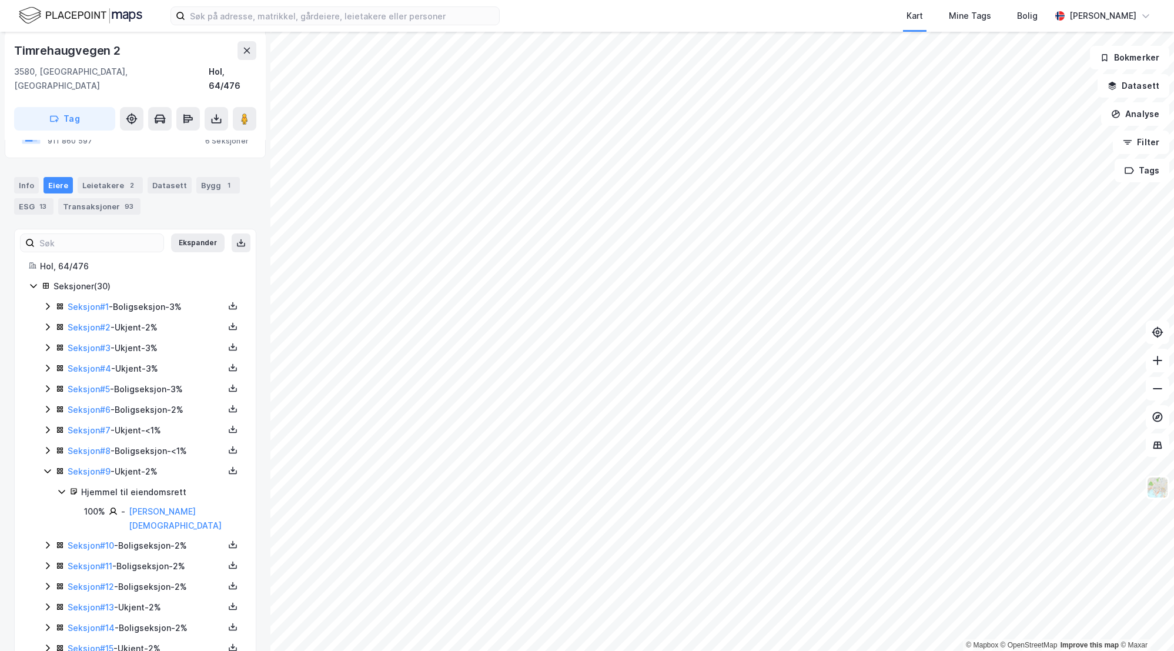
click at [48, 466] on icon at bounding box center [47, 470] width 9 height 9
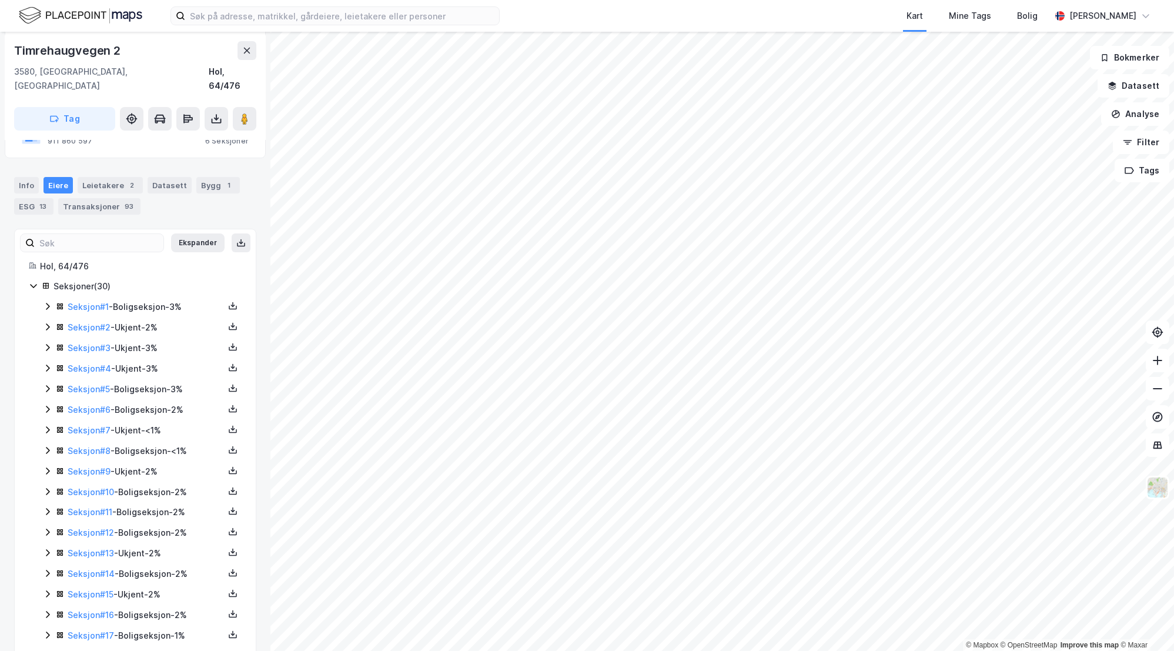
scroll to position [348, 0]
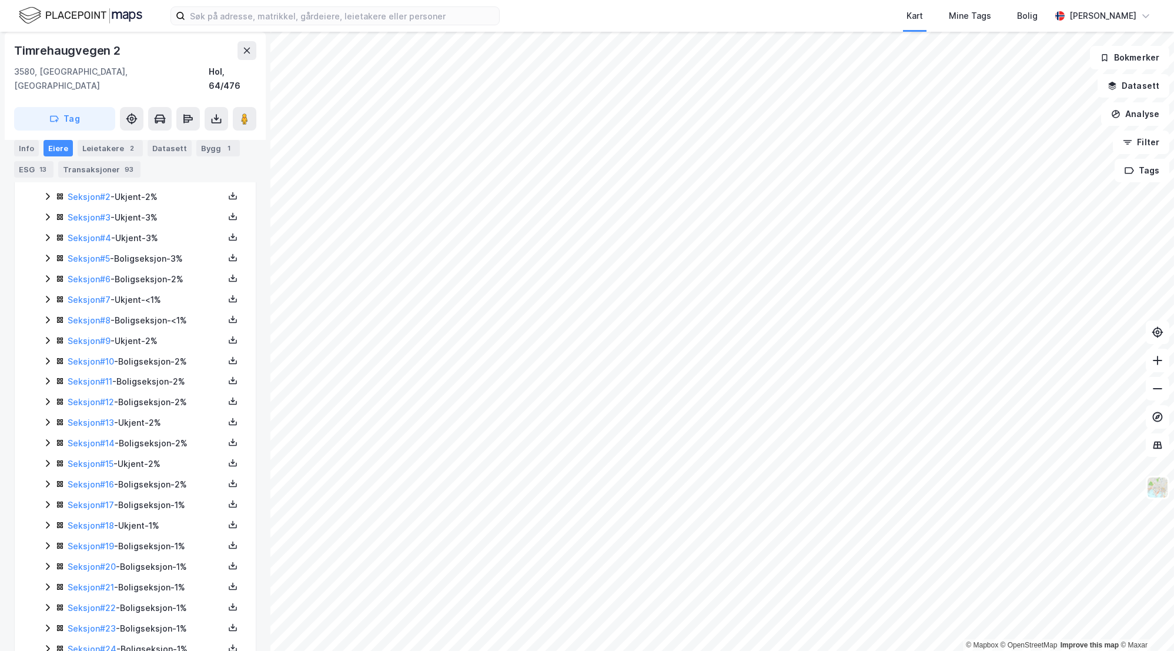
click at [48, 376] on icon at bounding box center [47, 380] width 9 height 9
click at [46, 437] on icon at bounding box center [47, 441] width 9 height 9
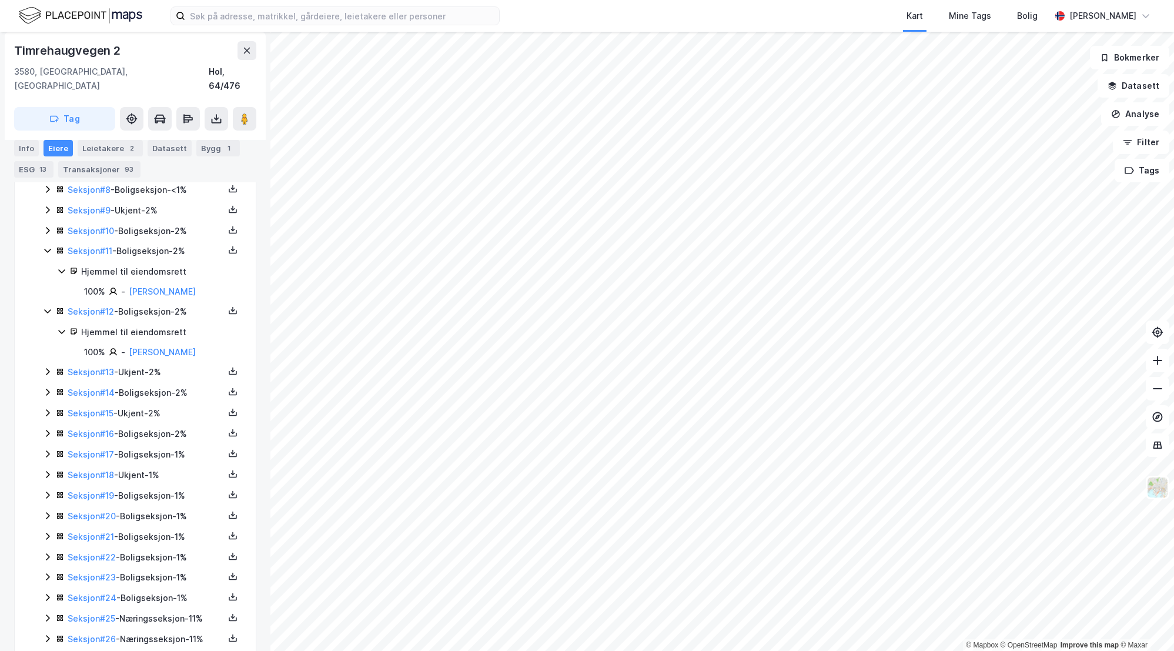
scroll to position [544, 0]
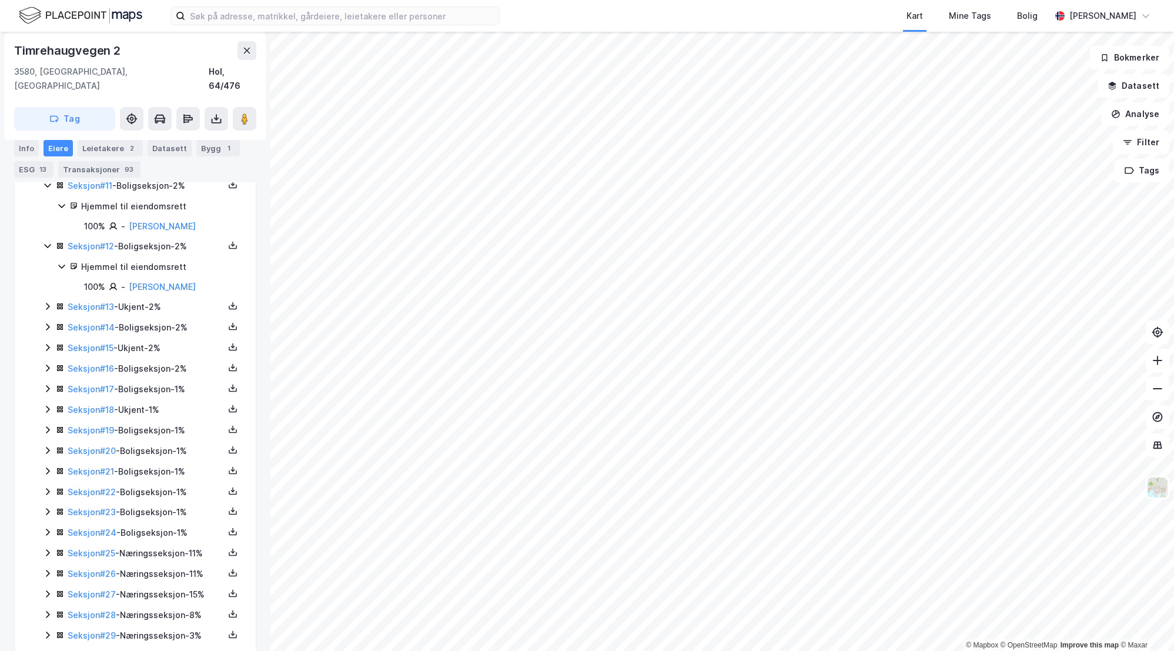
click at [44, 302] on icon at bounding box center [47, 306] width 9 height 9
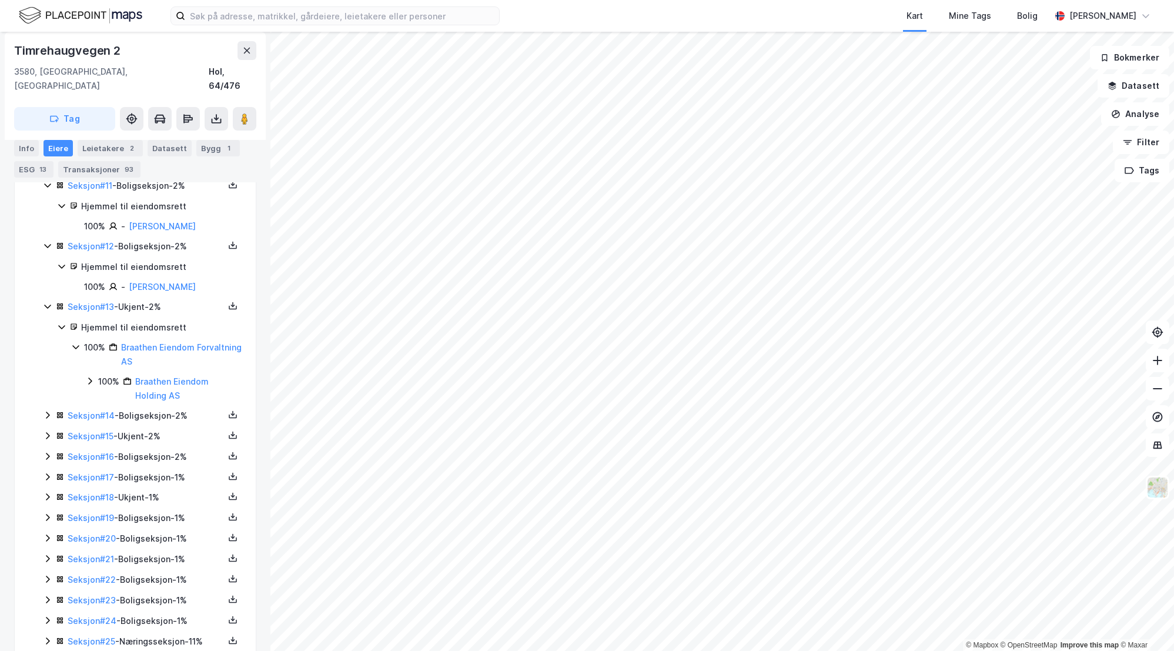
click at [45, 410] on icon at bounding box center [47, 414] width 9 height 9
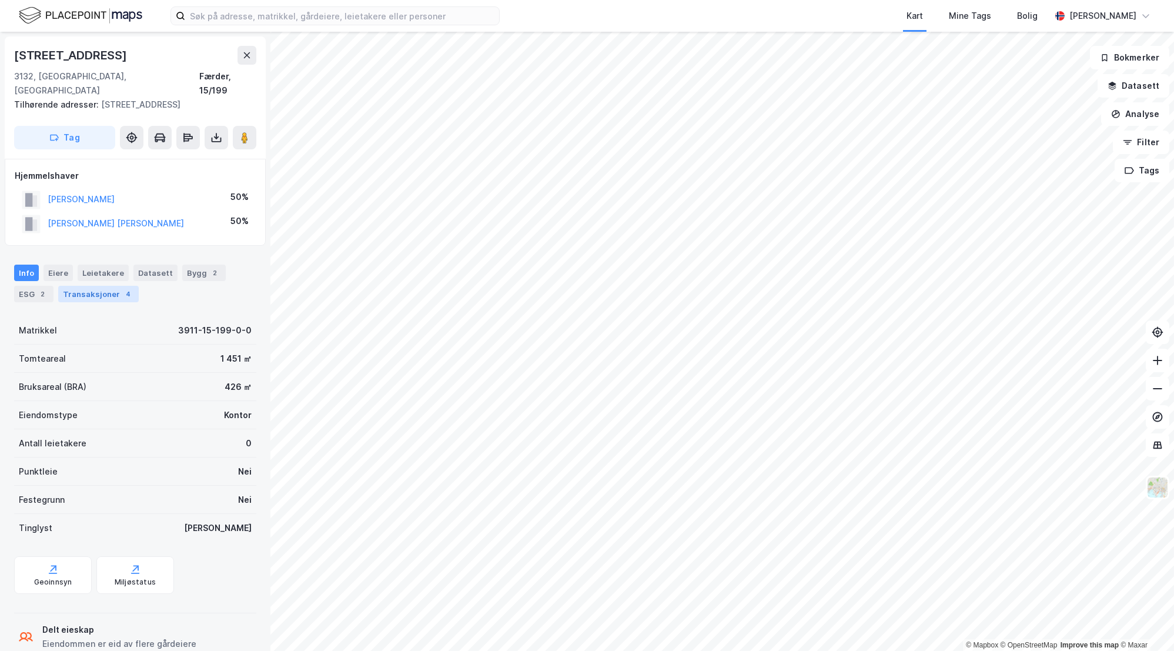
click at [104, 286] on div "Transaksjoner 4" at bounding box center [98, 294] width 81 height 16
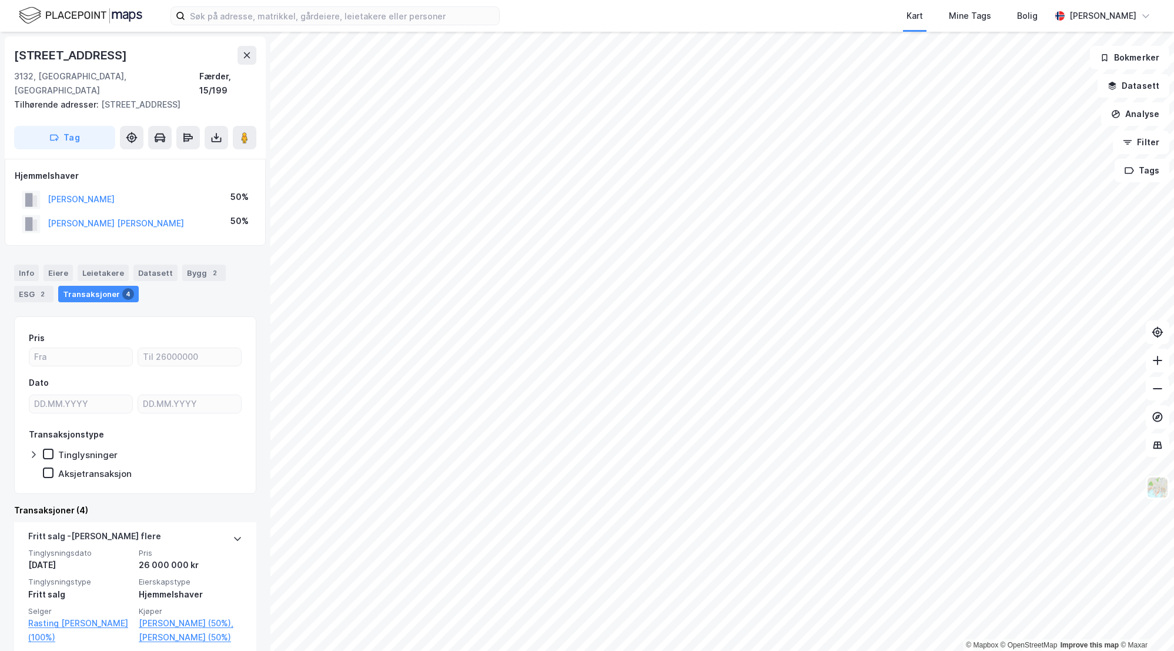
scroll to position [261, 0]
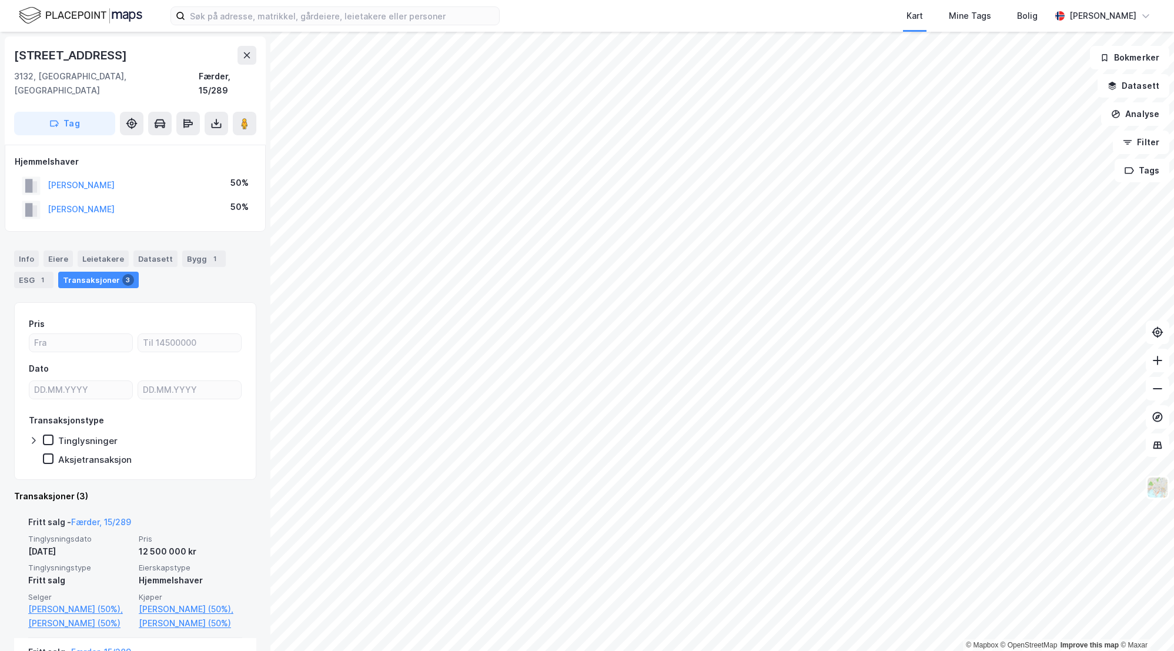
scroll to position [261, 0]
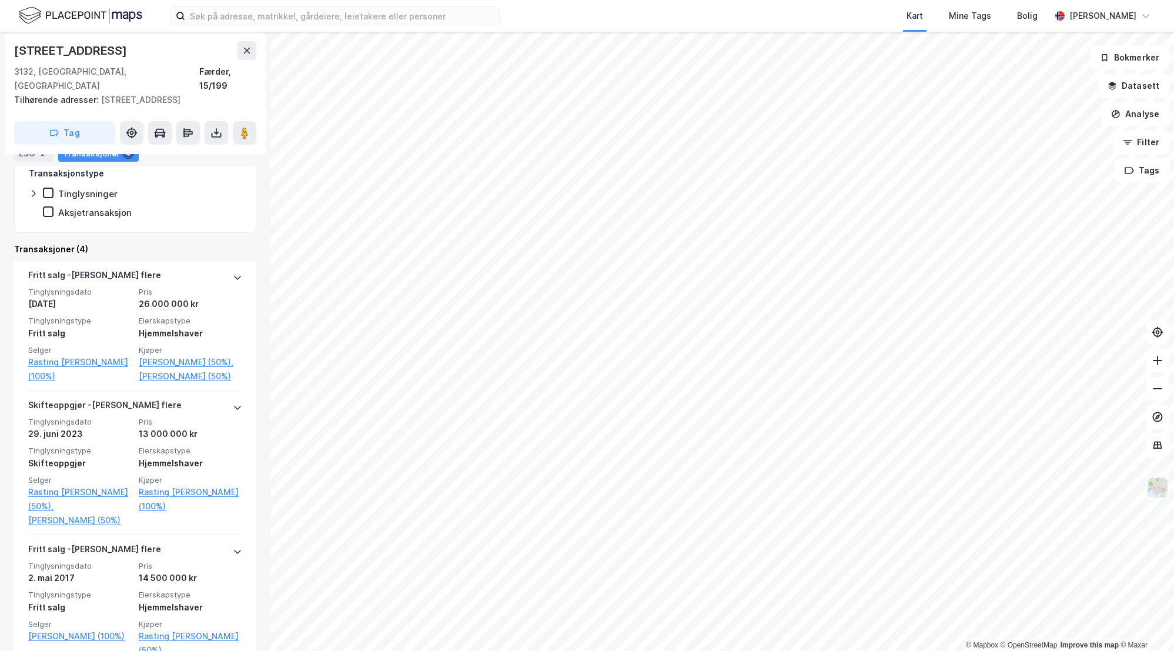
scroll to position [130, 0]
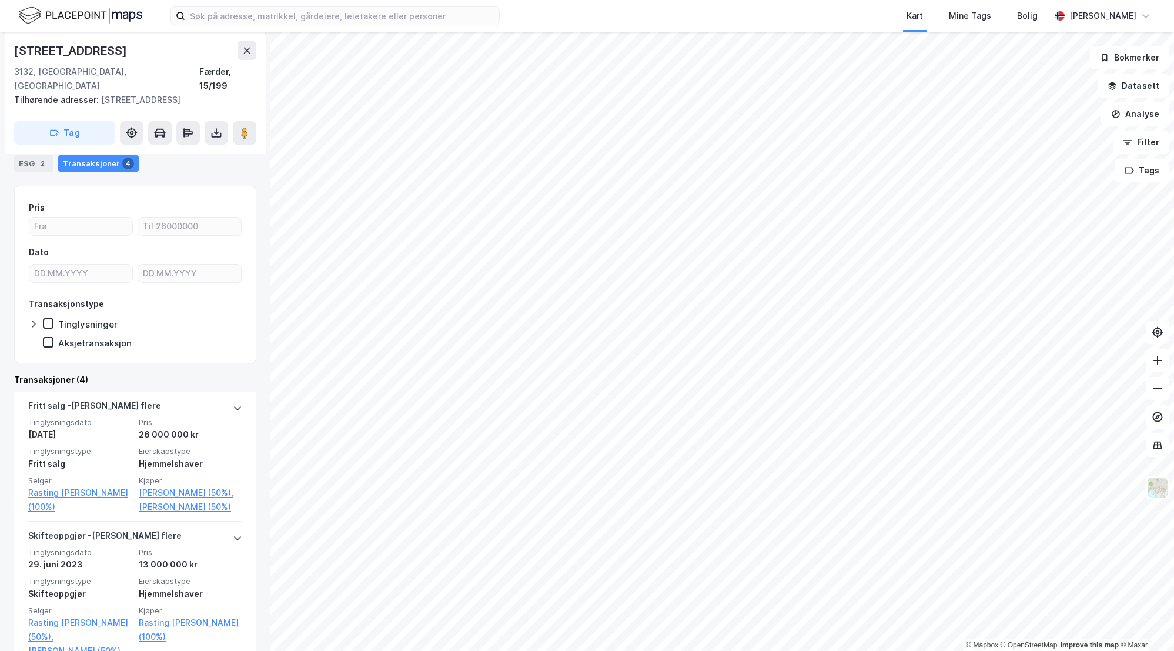
drag, startPoint x: 128, startPoint y: 49, endPoint x: 9, endPoint y: 51, distance: 118.8
click at [9, 51] on div "Kalvetangveien 86b 3132, Husøysund, Vestfold Færder, 15/199 Tilhørende adresser…" at bounding box center [135, 93] width 261 height 122
copy div "Kalvetangveien 86b"
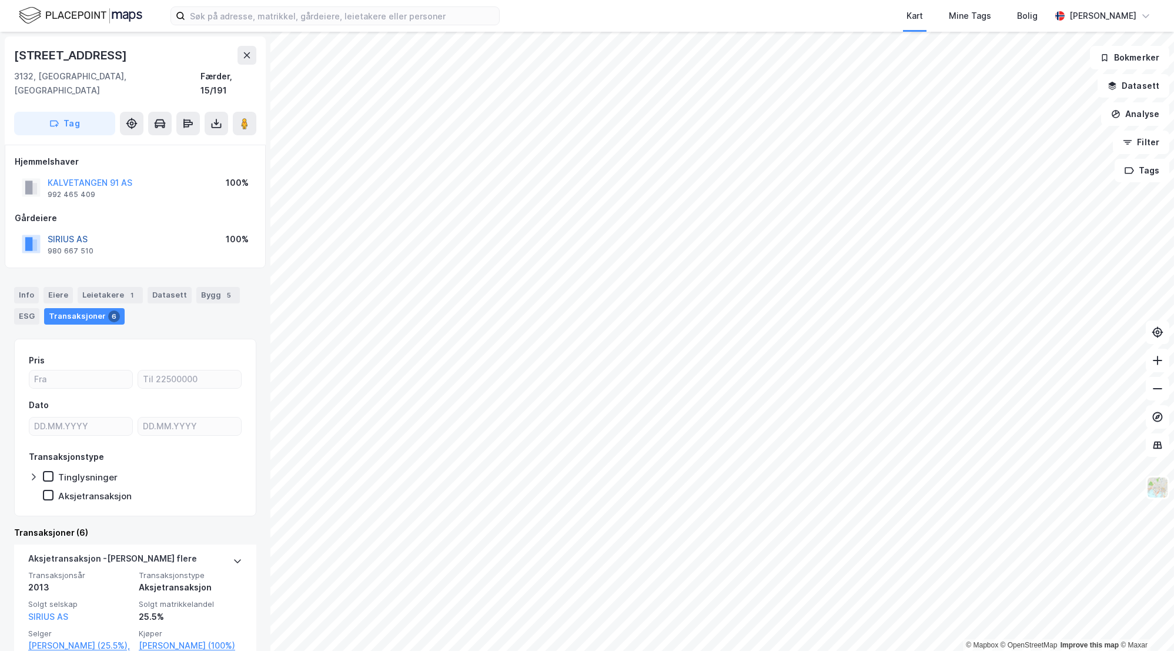
click at [0, 0] on button "SIRIUS AS" at bounding box center [0, 0] width 0 height 0
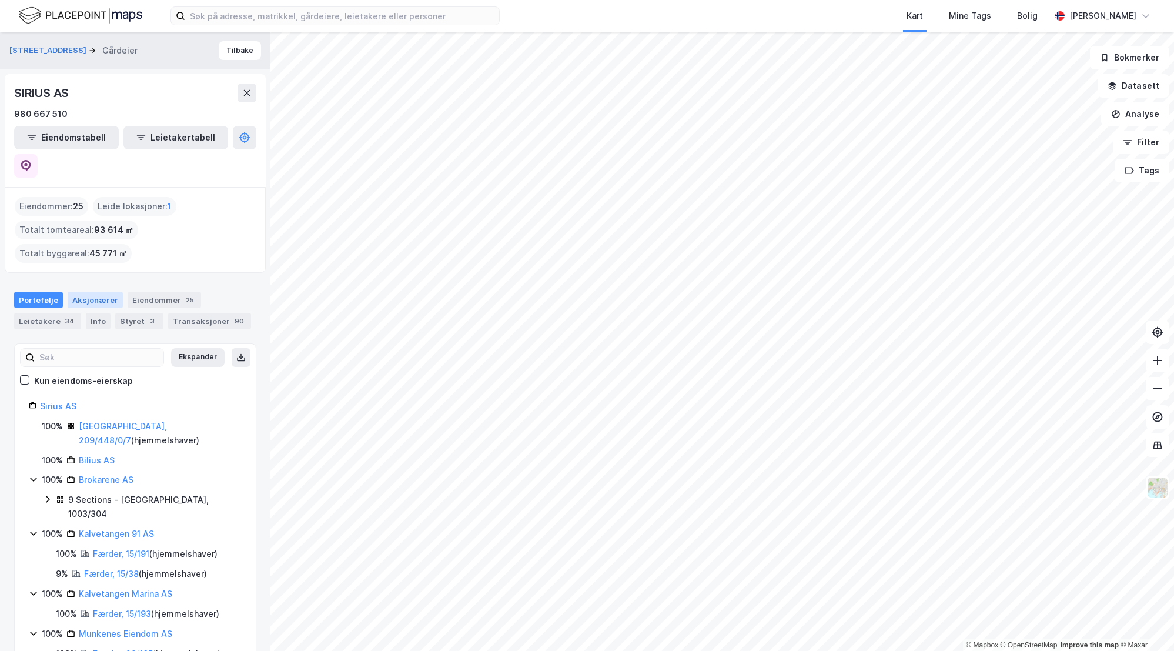
click at [92, 292] on div "Aksjonærer" at bounding box center [95, 300] width 55 height 16
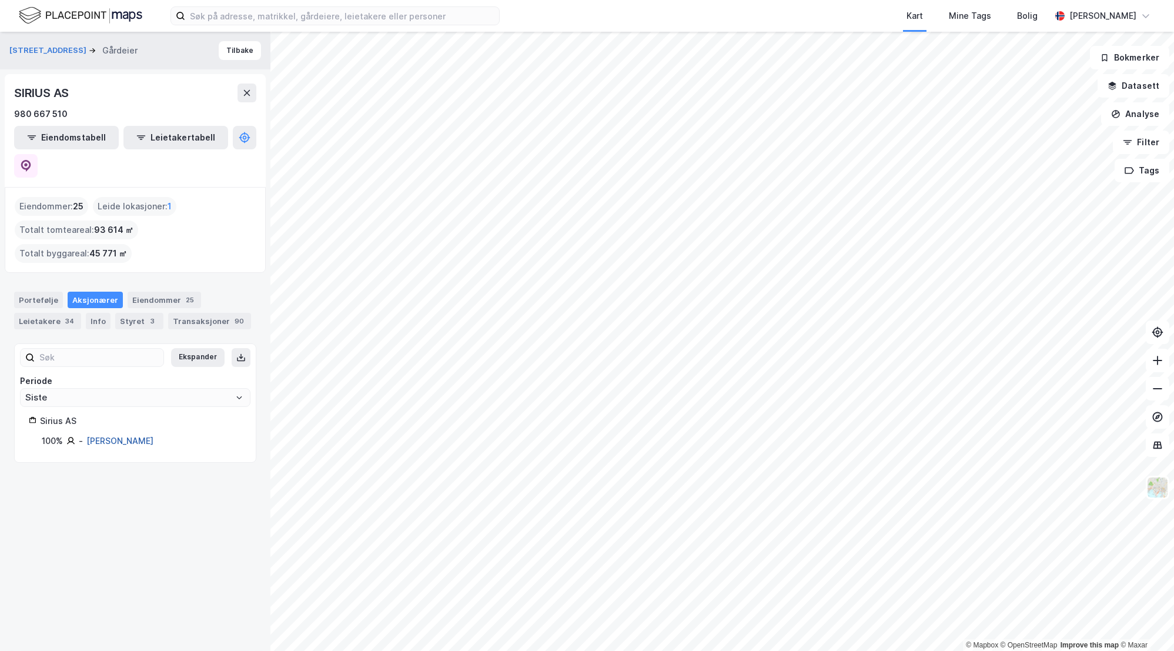
click at [103, 436] on link "Severinsen Trond Ragnar" at bounding box center [119, 441] width 67 height 10
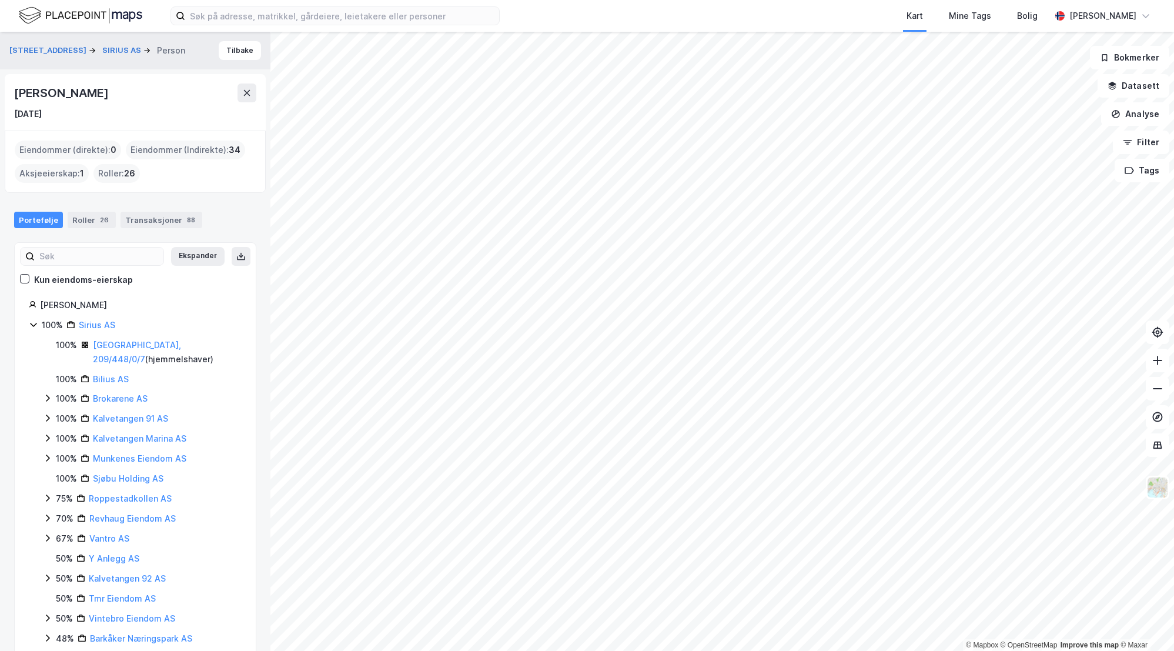
scroll to position [82, 0]
